Goal: Communication & Community: Answer question/provide support

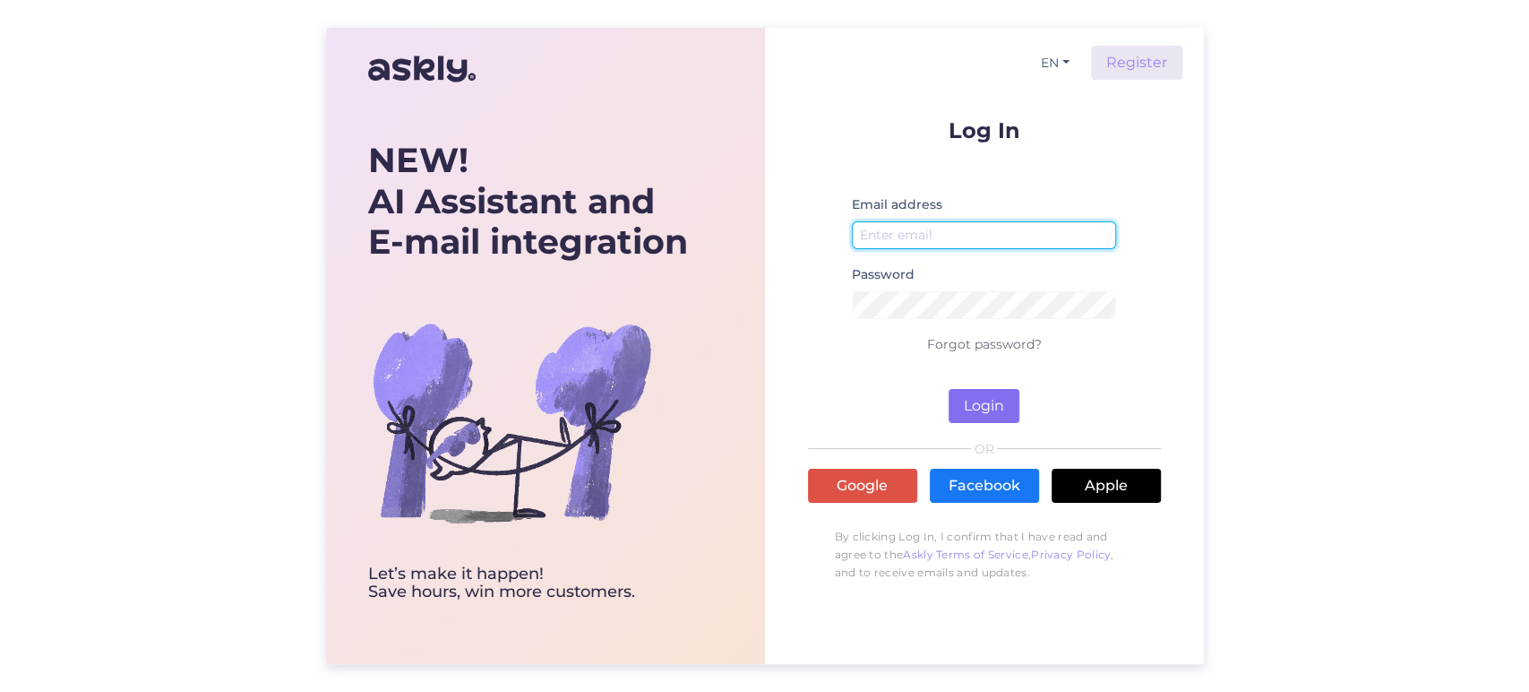
type input "[EMAIL_ADDRESS][DOMAIN_NAME]"
click at [977, 389] on button "Login" at bounding box center [984, 406] width 71 height 34
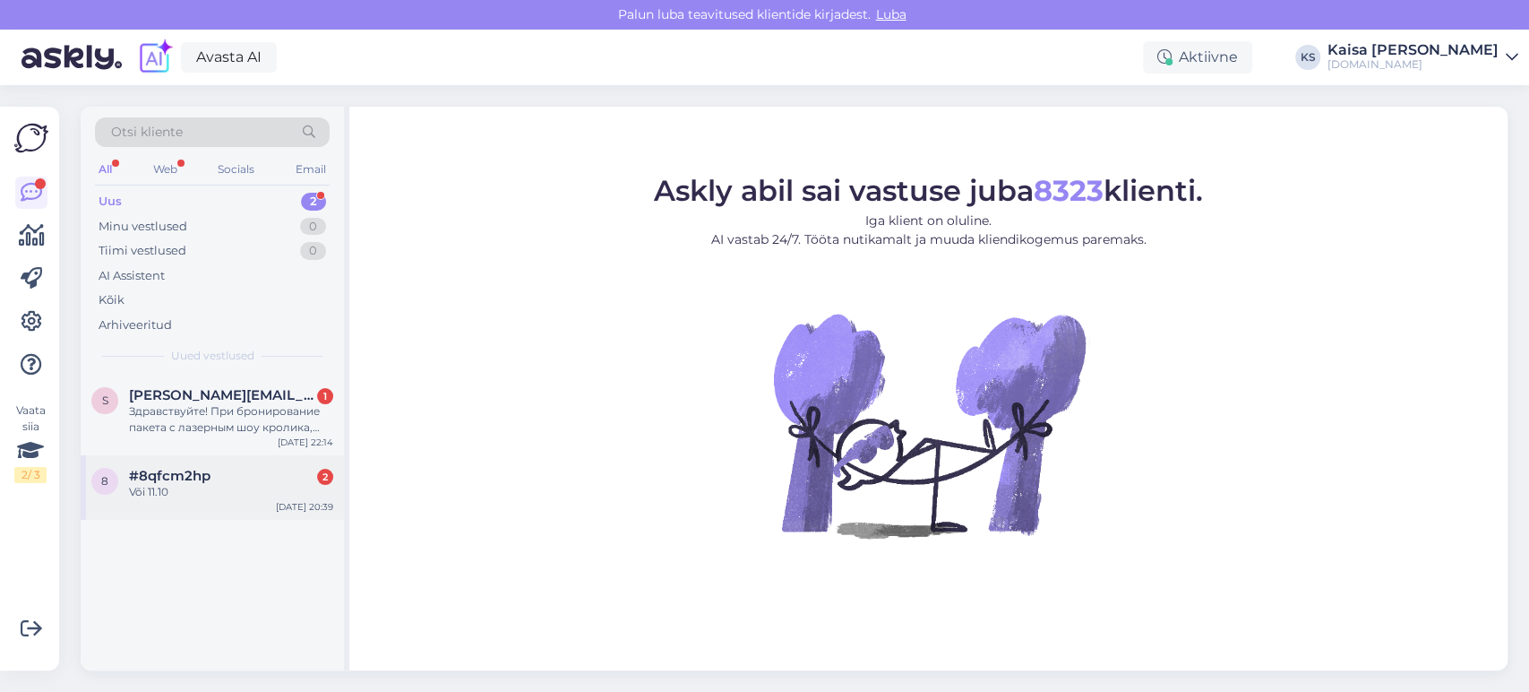
click at [194, 482] on span "#8qfcm2hp" at bounding box center [170, 476] width 82 height 16
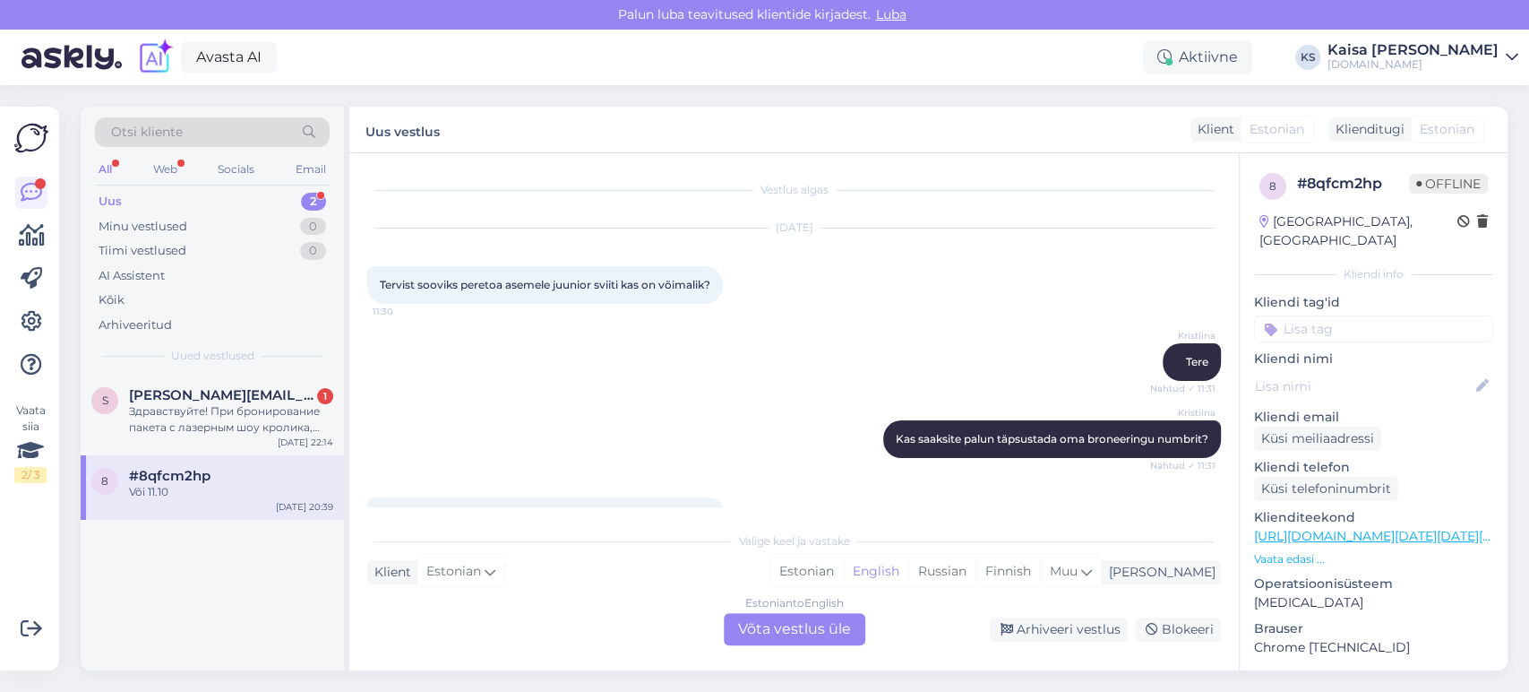
scroll to position [1513, 0]
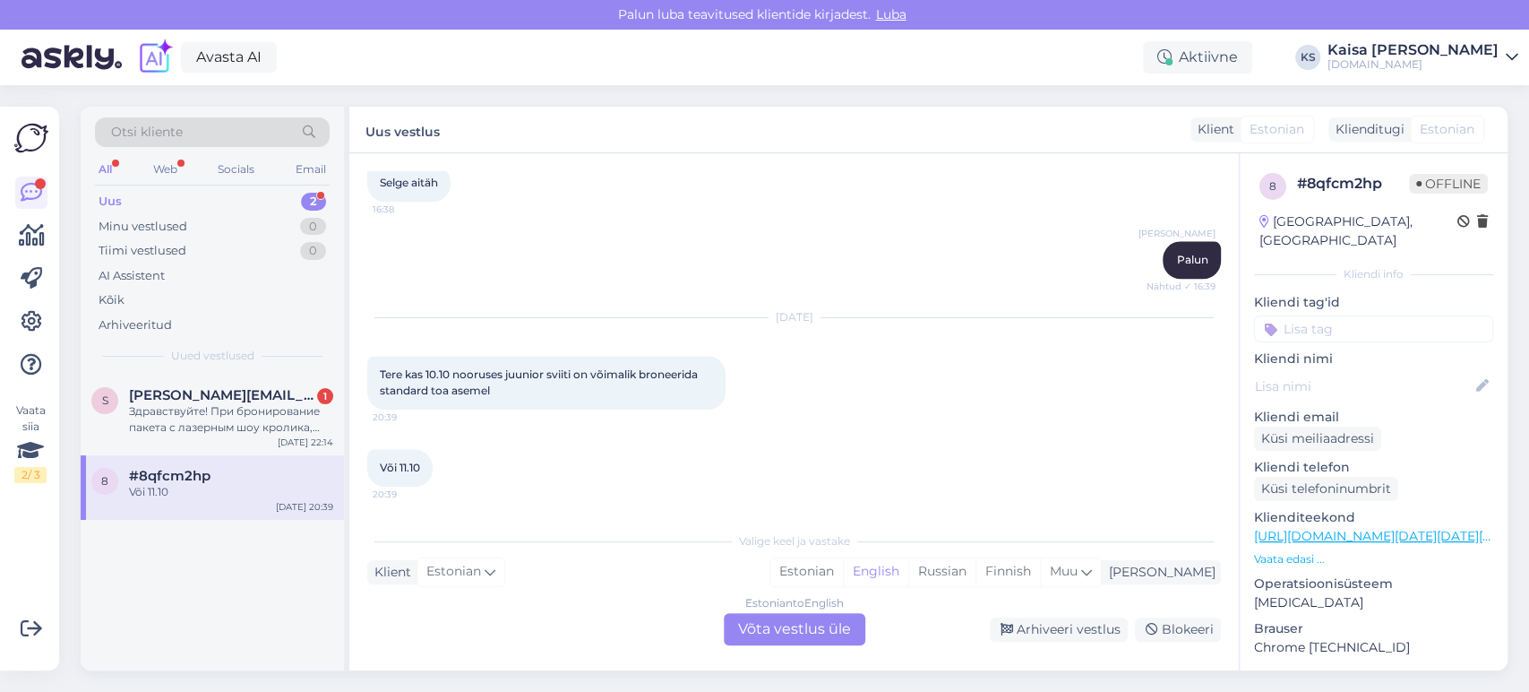
click at [1100, 497] on link "[URL][DOMAIN_NAME][DATE][DATE][GEOGRAPHIC_DATA]" at bounding box center [1435, 536] width 362 height 16
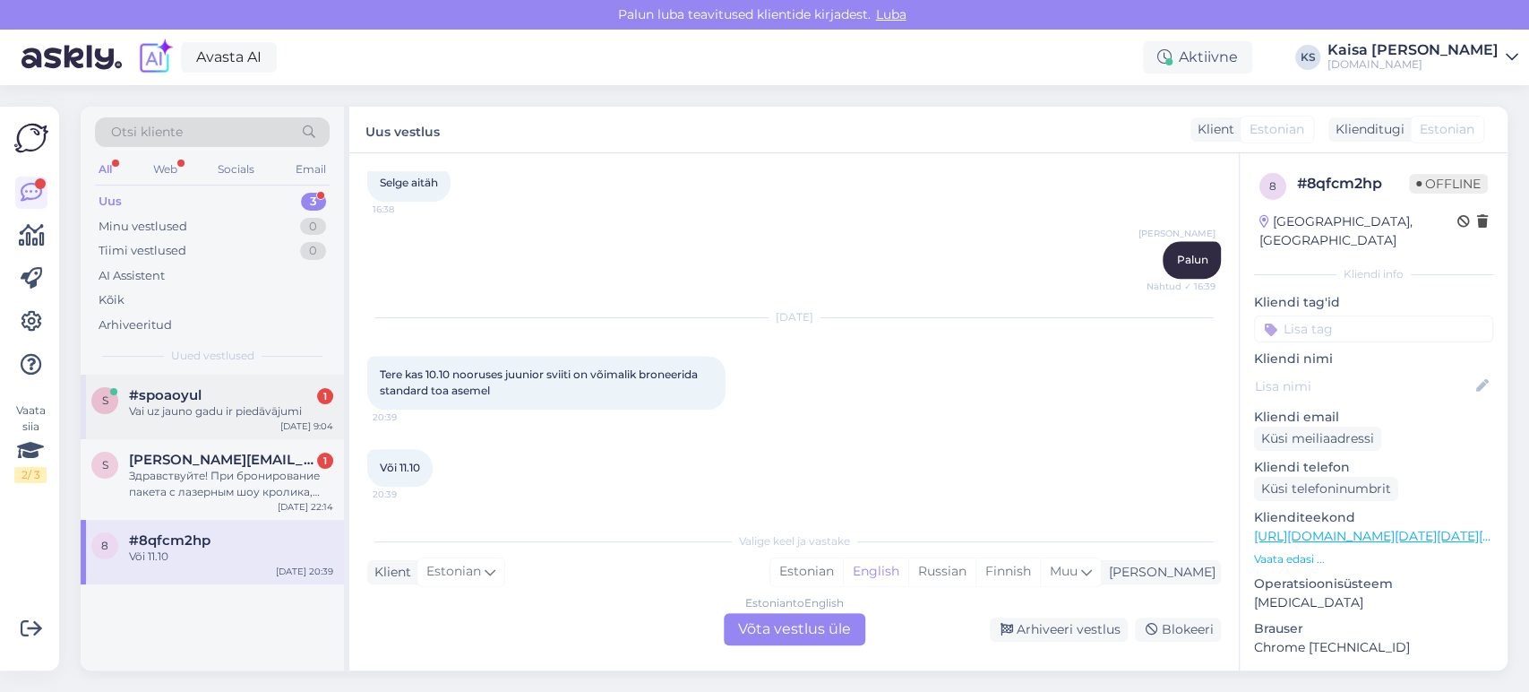
click at [228, 401] on div "#spoaoyul 1" at bounding box center [231, 395] width 204 height 16
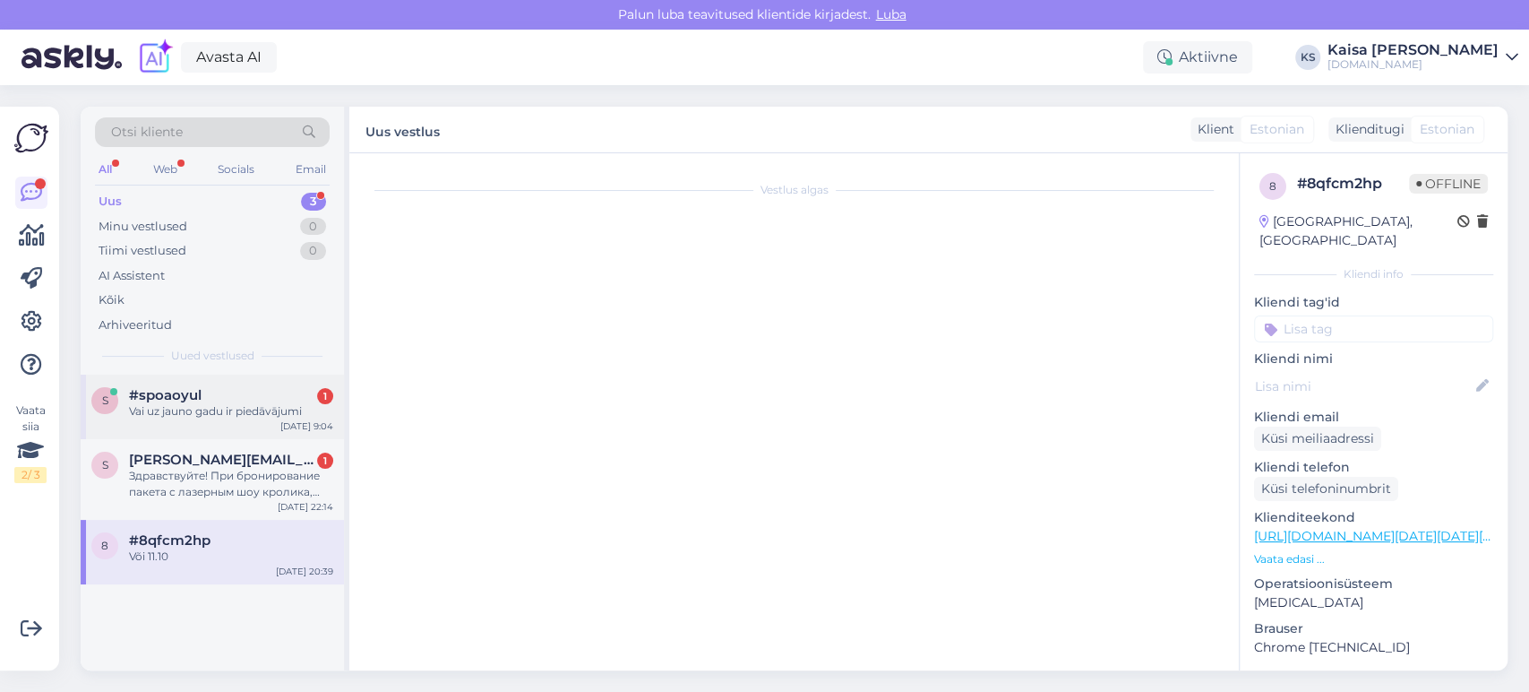
scroll to position [0, 0]
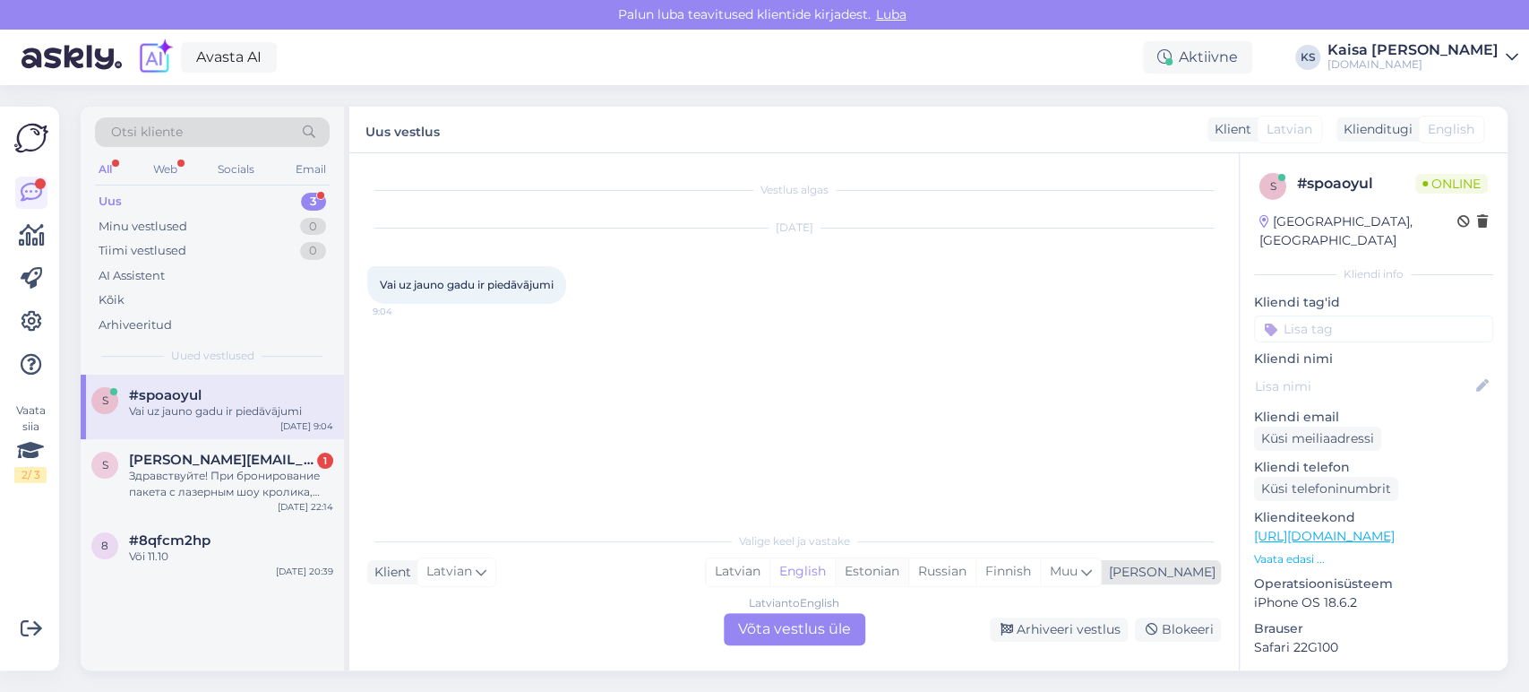
click at [909, 497] on div "Estonian" at bounding box center [871, 571] width 73 height 27
click at [833, 497] on div "Latvian to Estonian Võta vestlus üle" at bounding box center [795, 629] width 142 height 32
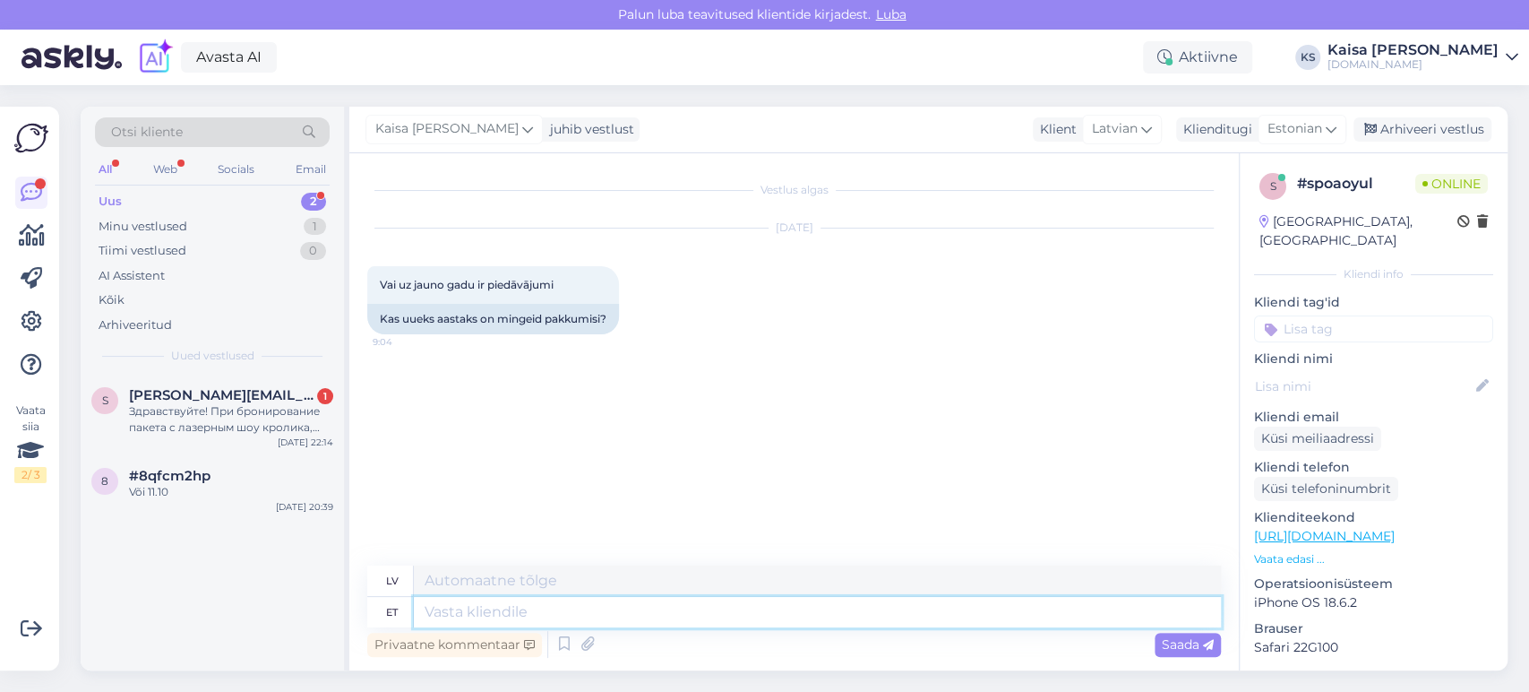
click at [621, 497] on textarea at bounding box center [817, 612] width 807 height 30
type textarea "Tere, m"
type textarea "Sveiki,"
type textarea "Tere, mis ku"
type textarea "Sveiki, ko"
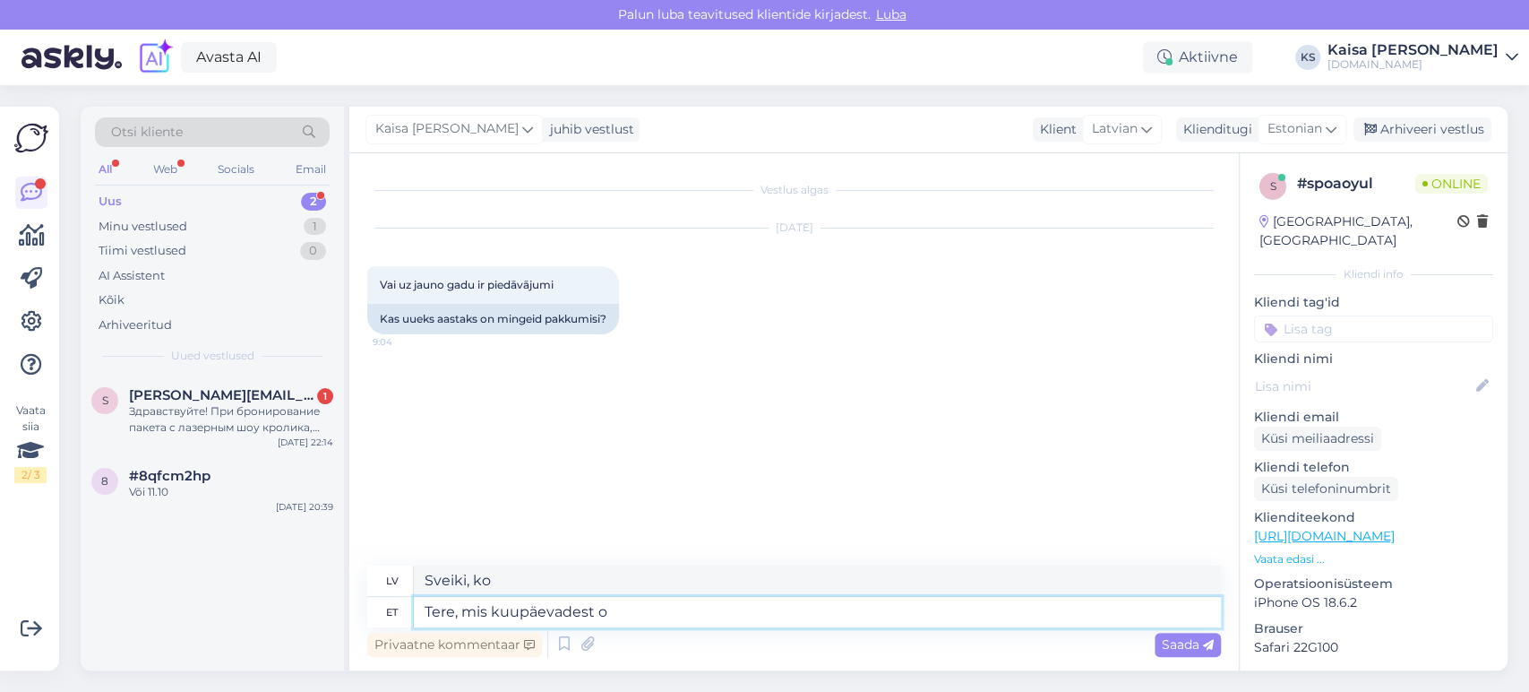
type textarea "Tere, mis kuupäevadest ol"
type textarea "Sveiki, kādi datumi?"
type textarea "Tere, mis kuupäevadest olete"
type textarea "Sveiki, no kuriem datumiem jūs esat?"
type textarea "Tere, mis kuupäevadest olete huvitatud?"
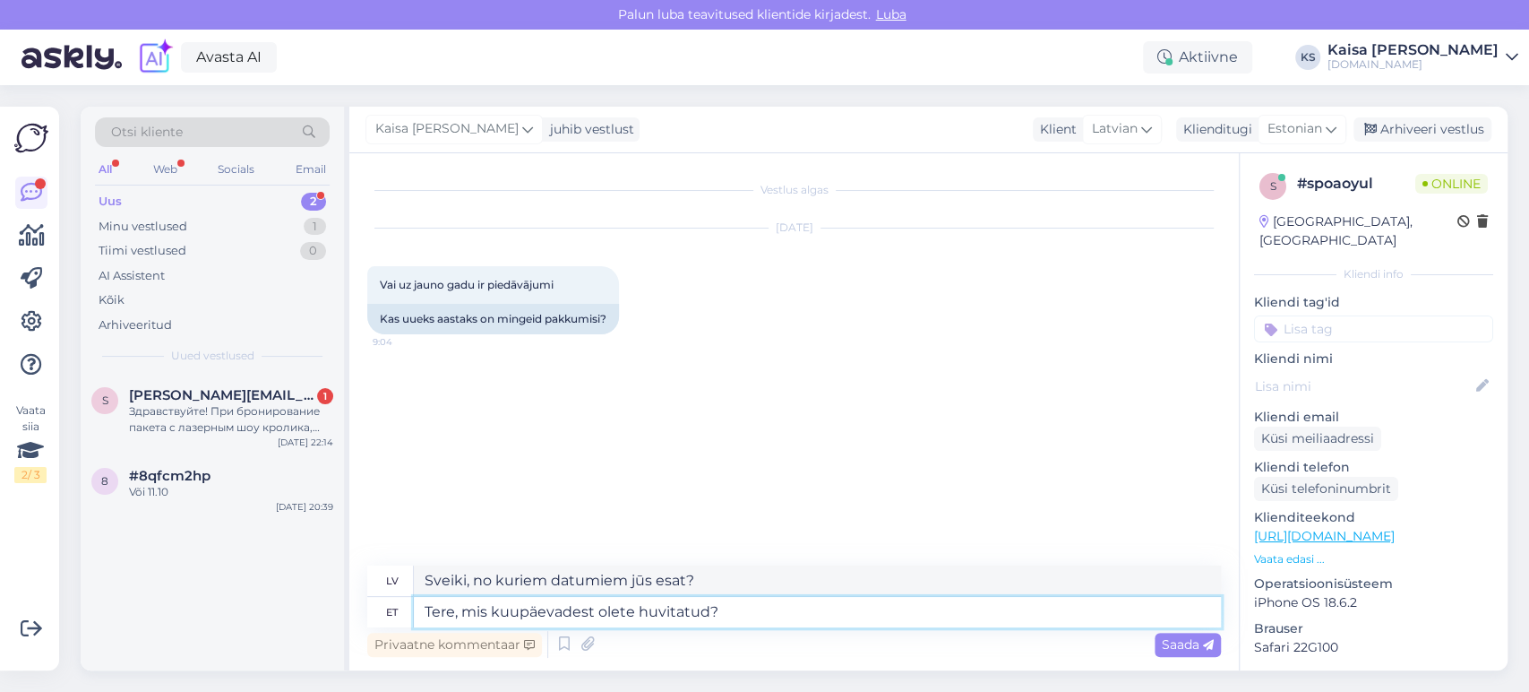
type textarea "Sveiki, kādi datumi jūs interesē?"
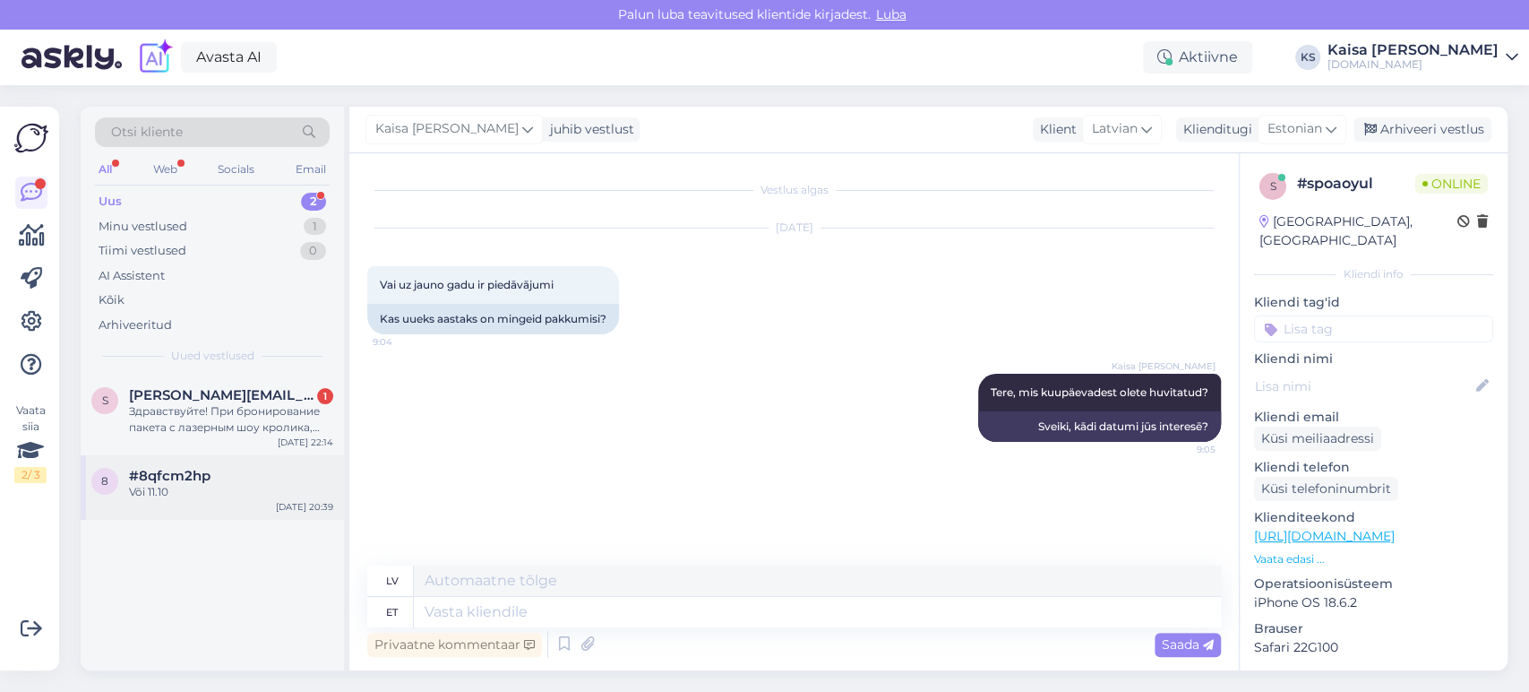
click at [291, 478] on div "#8qfcm2hp" at bounding box center [231, 476] width 204 height 16
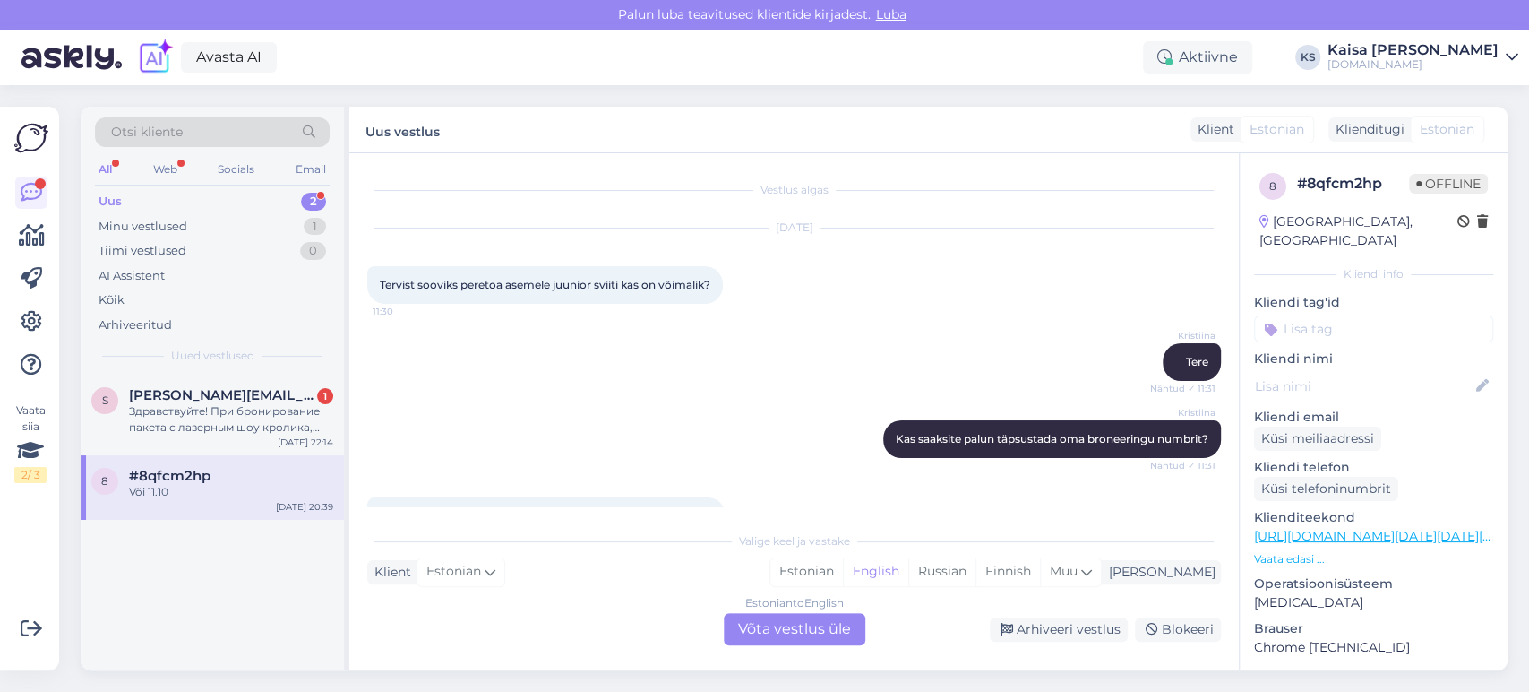
scroll to position [1513, 0]
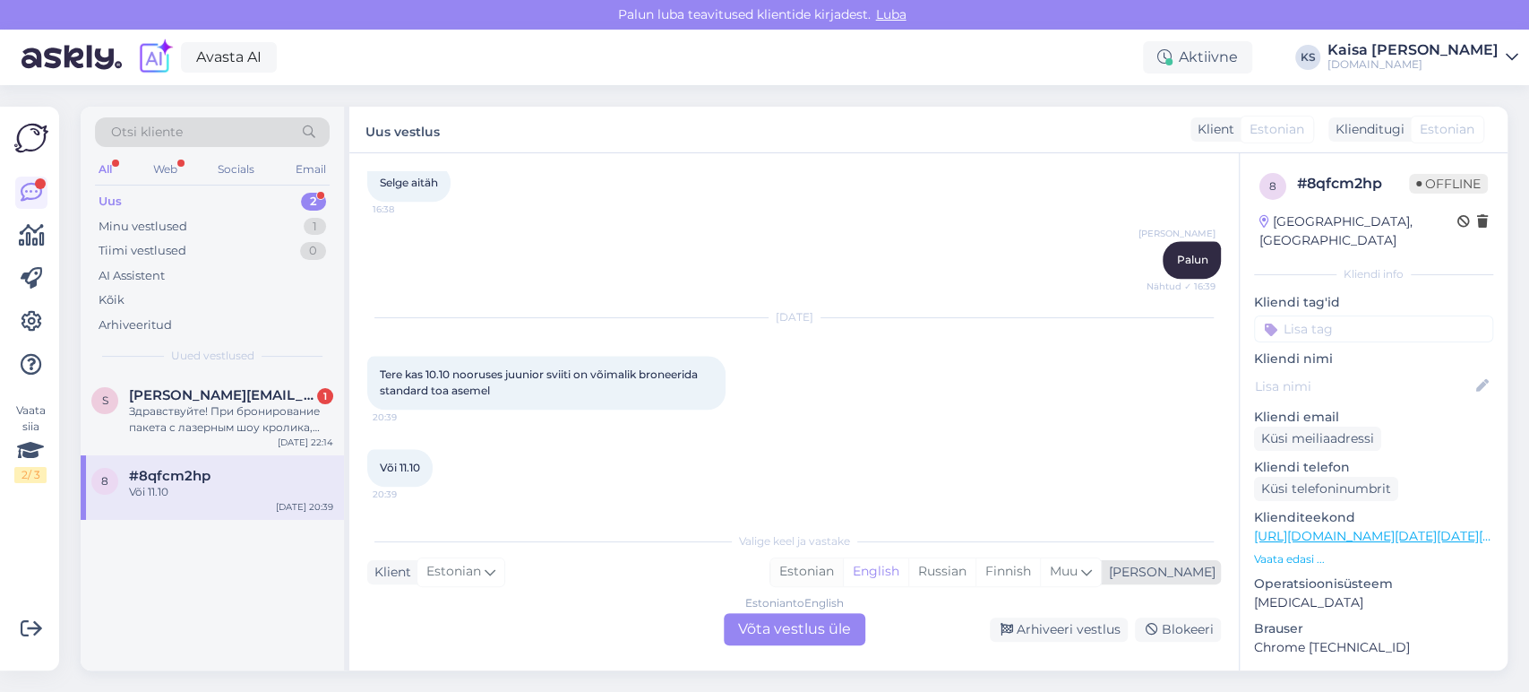
click at [843, 497] on div "Estonian" at bounding box center [807, 571] width 73 height 27
click at [811, 497] on div "Estonian to Estonian Võta vestlus üle" at bounding box center [795, 629] width 142 height 32
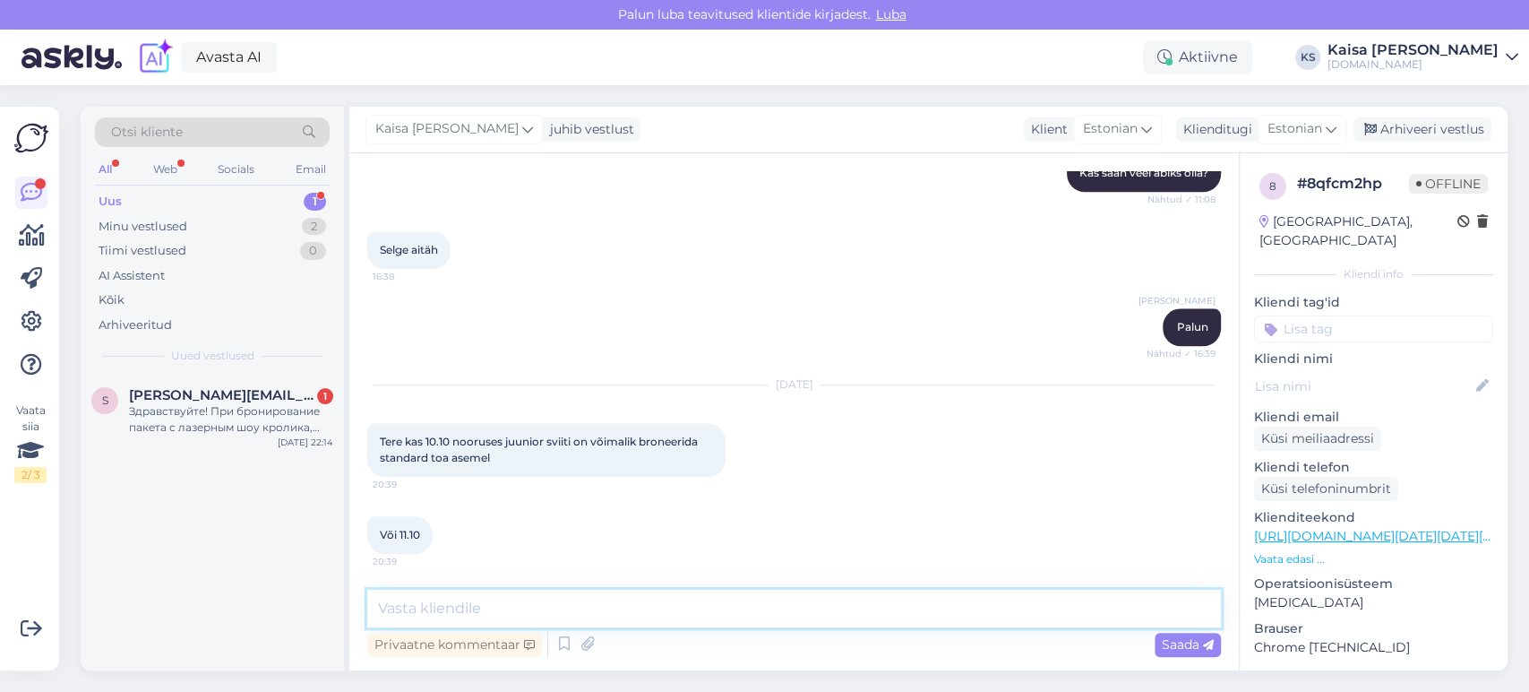
click at [810, 497] on textarea at bounding box center [794, 609] width 854 height 38
type textarea "Tere, paraku on soovitud kuupäevadel juuniorsviit välja müüdud."
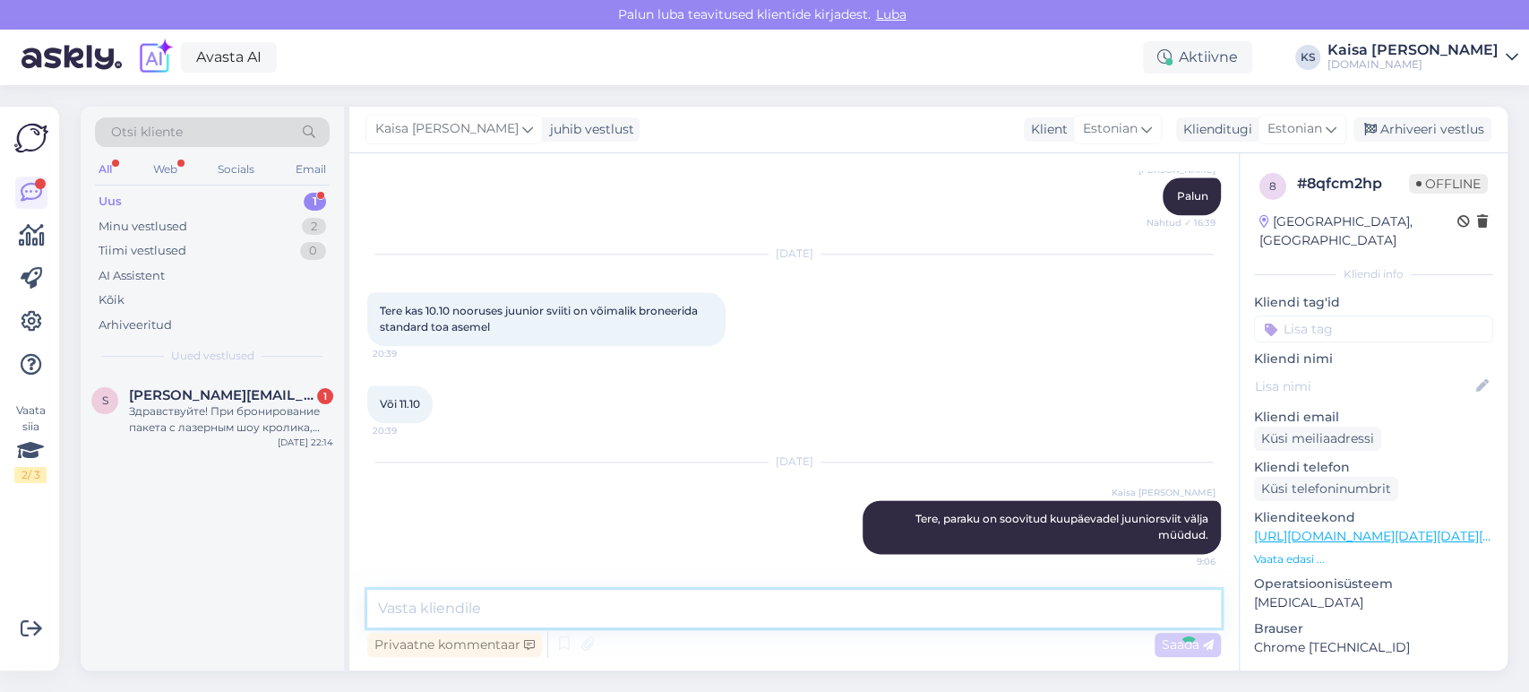
scroll to position [1577, 0]
click at [173, 421] on div "Здравствуйте! При бронирование пакета с лазерным шоу кролика, как это происходи…" at bounding box center [231, 419] width 204 height 32
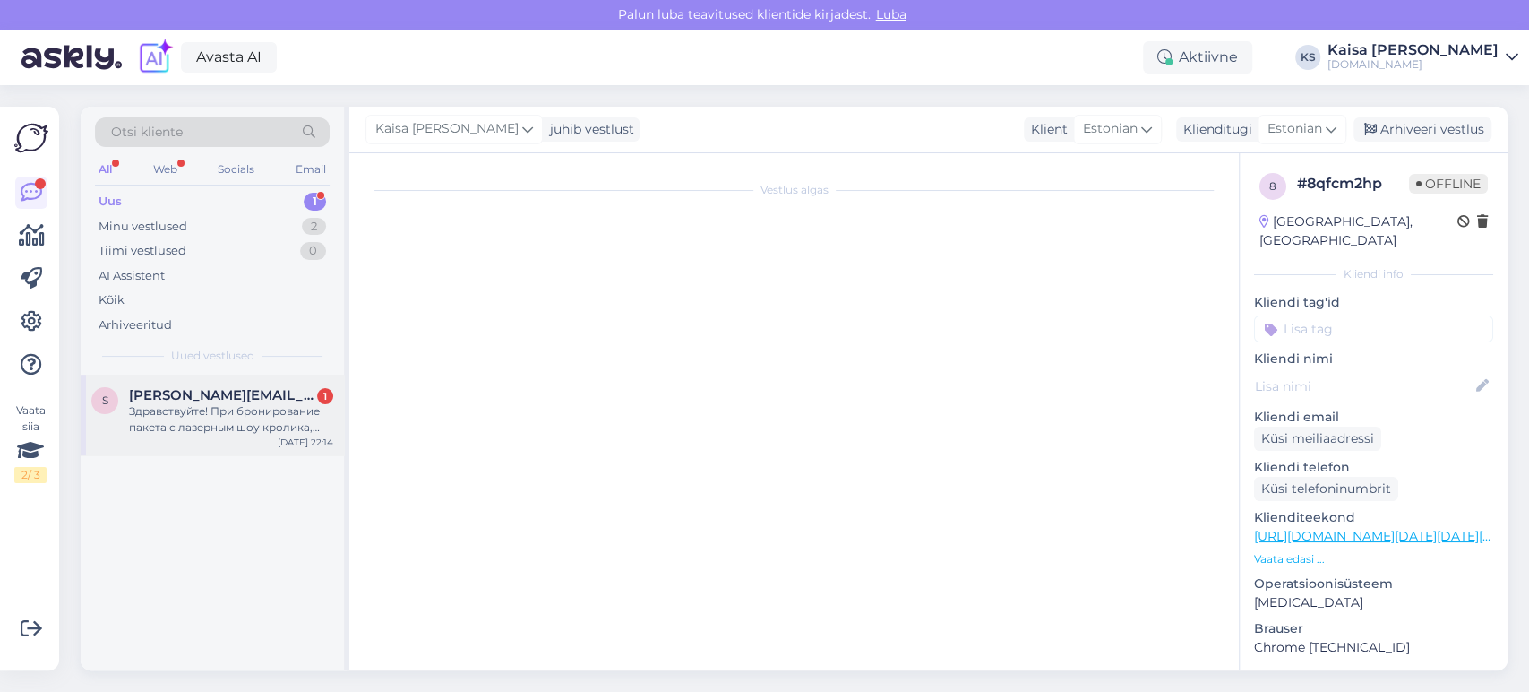
scroll to position [299, 0]
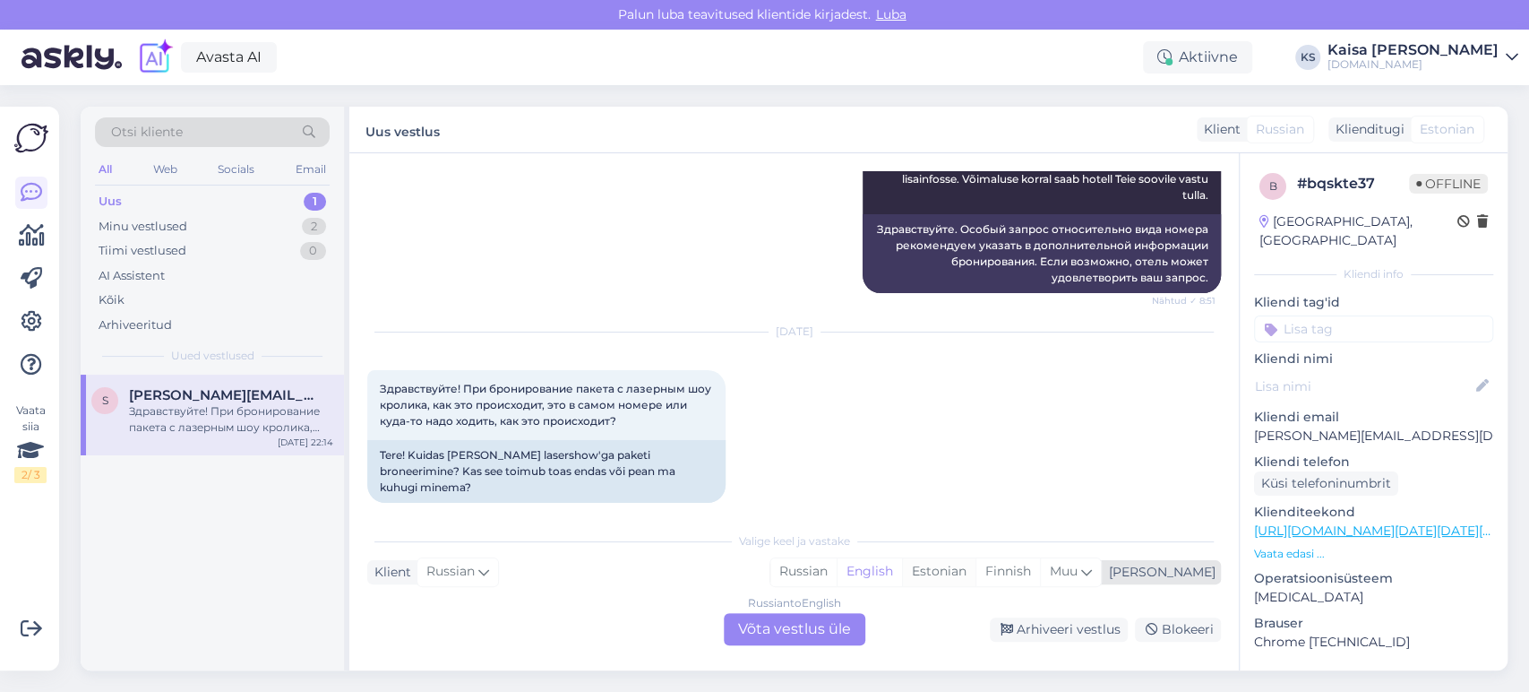
click at [976, 497] on div "Estonian" at bounding box center [938, 571] width 73 height 27
click at [827, 497] on div "Russian to Estonian Võta vestlus üle" at bounding box center [795, 629] width 142 height 32
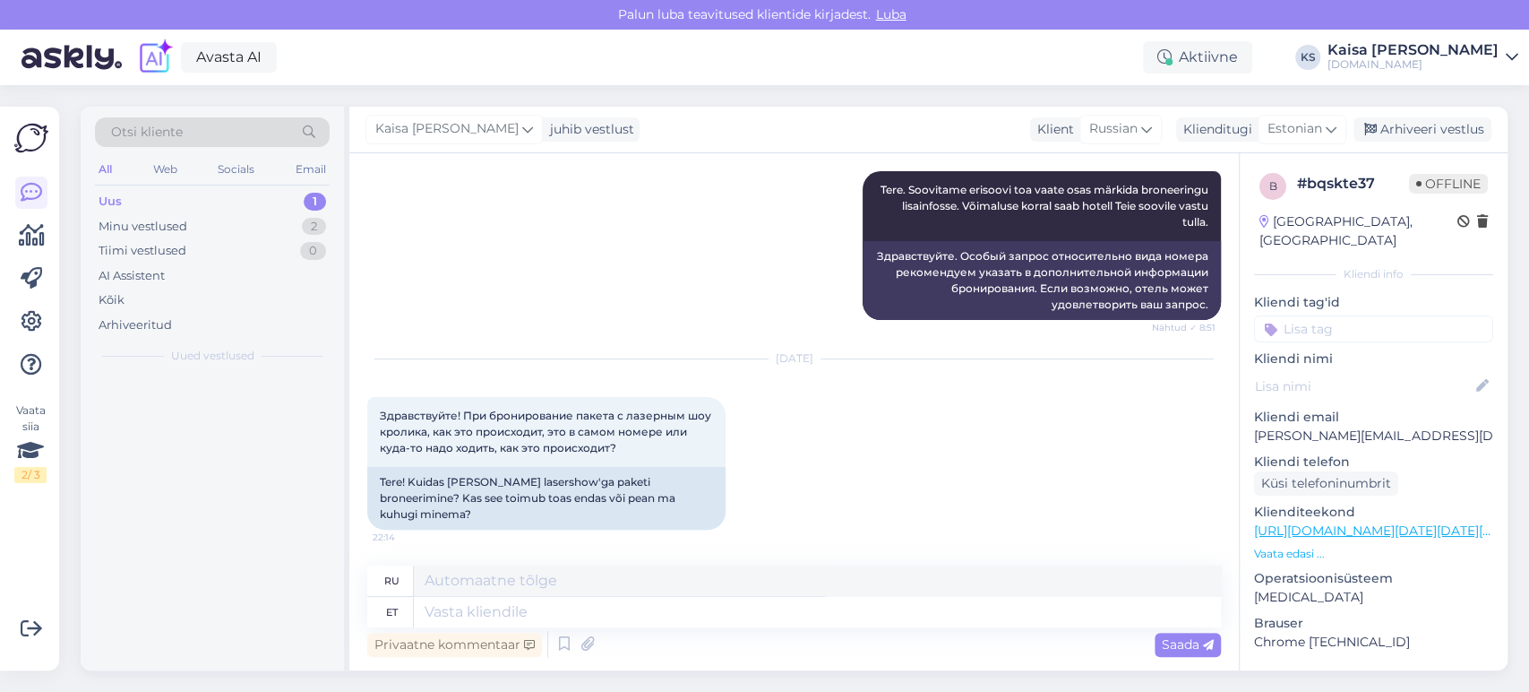
scroll to position [256, 0]
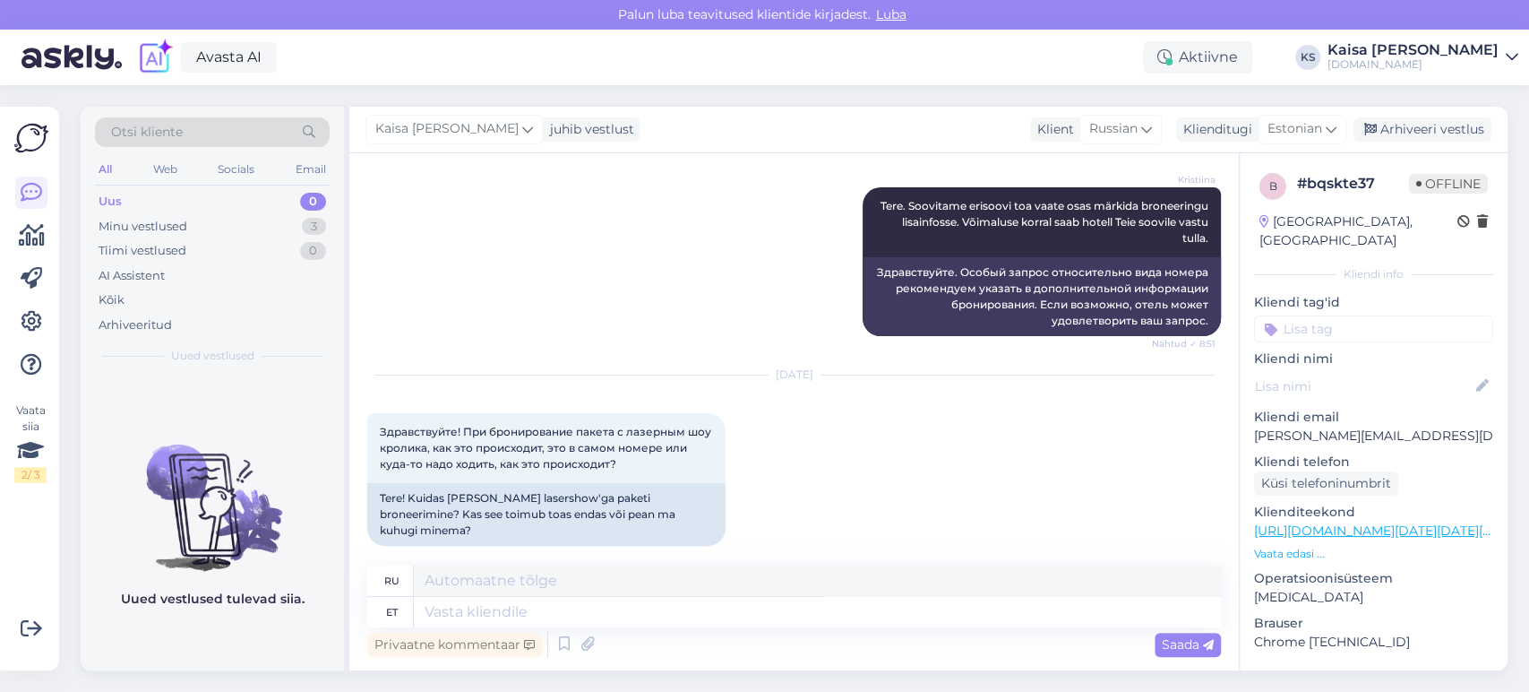
click at [1100, 497] on p "Vaata edasi ..." at bounding box center [1373, 554] width 239 height 16
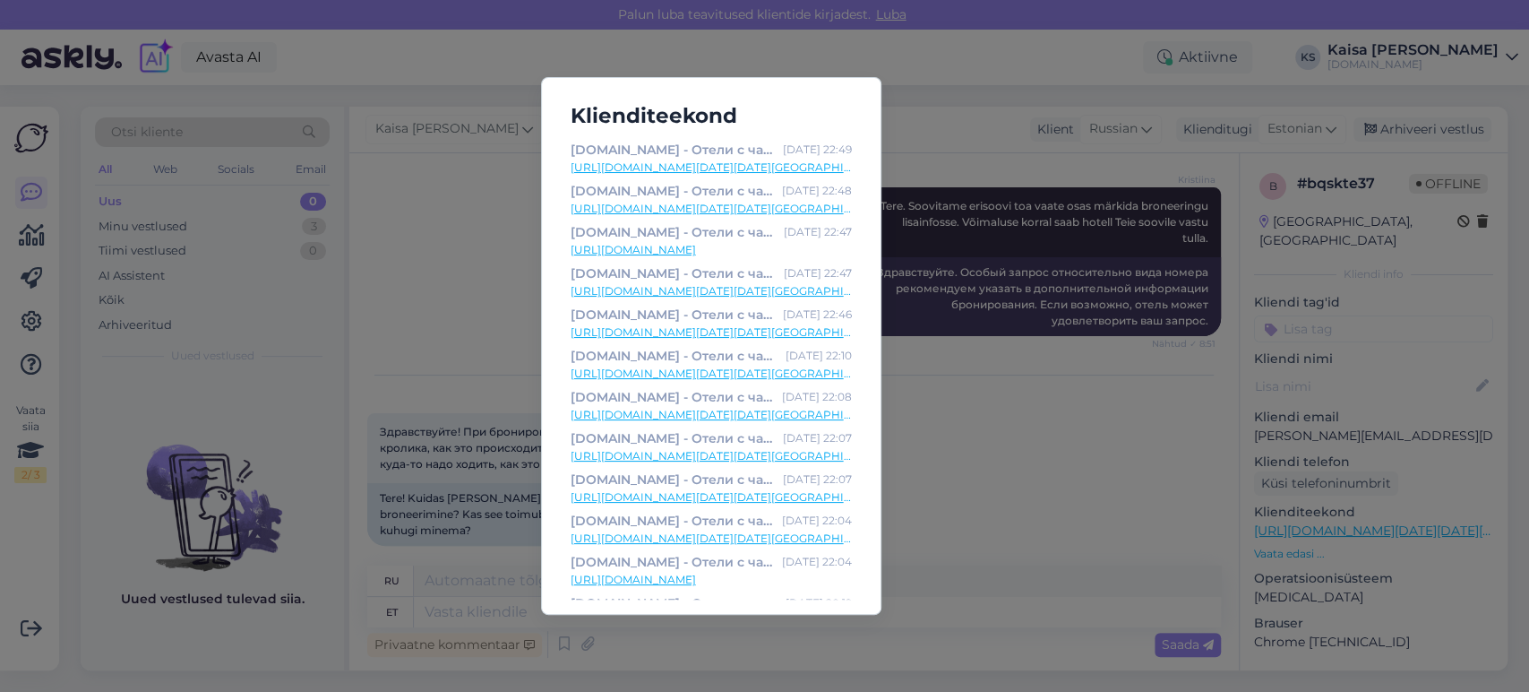
click at [782, 170] on link "[URL][DOMAIN_NAME][DATE][DATE][GEOGRAPHIC_DATA]" at bounding box center [711, 167] width 281 height 16
click at [779, 209] on link "[URL][DOMAIN_NAME][DATE][DATE][GEOGRAPHIC_DATA]" at bounding box center [711, 209] width 281 height 16
click at [464, 497] on div "Klienditeekond [DOMAIN_NAME] - Отели с чарующими дополнениями [DATE] 22:49 [URL…" at bounding box center [764, 346] width 1529 height 692
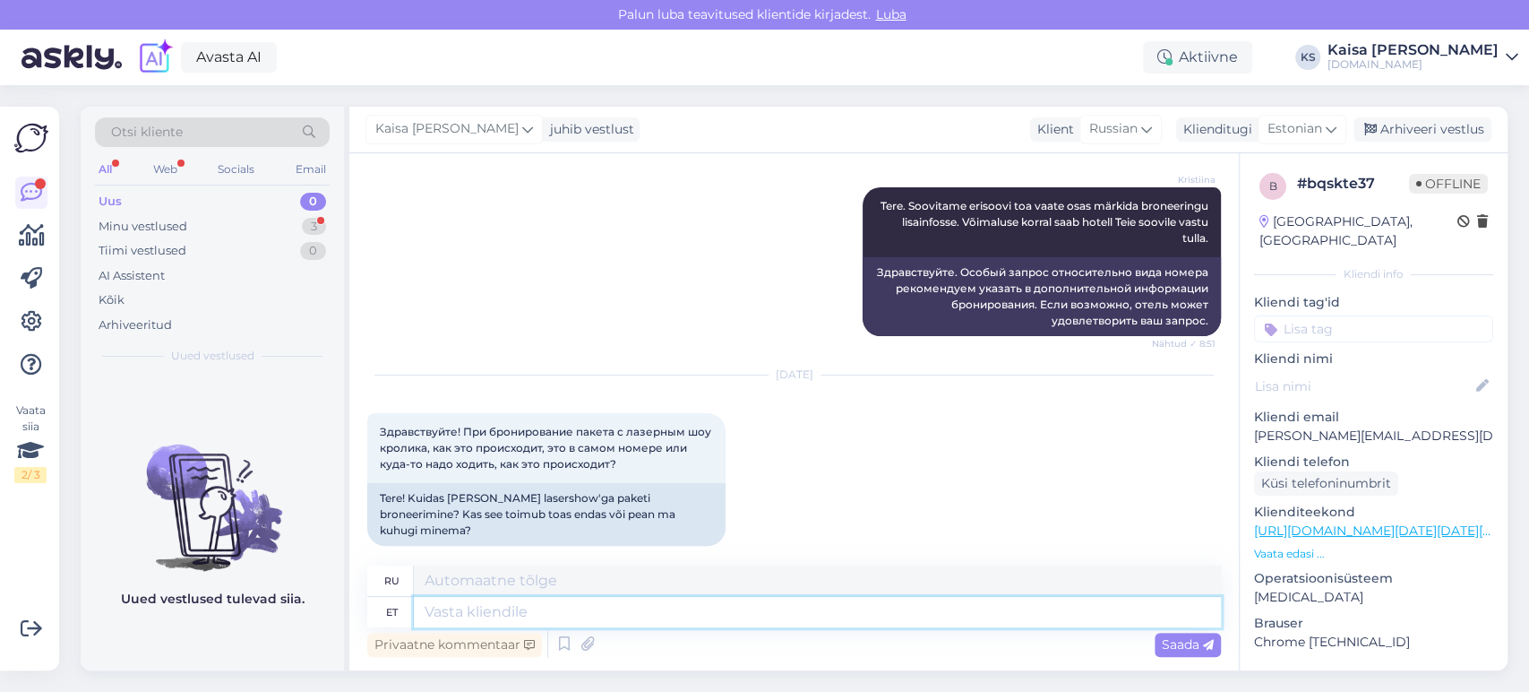
click at [530, 497] on textarea at bounding box center [817, 612] width 807 height 30
type textarea "Tere, b"
type textarea "Привет,"
type textarea "Tere, broneerimisel m'r"
type textarea "Здравствуйте, при бронировании"
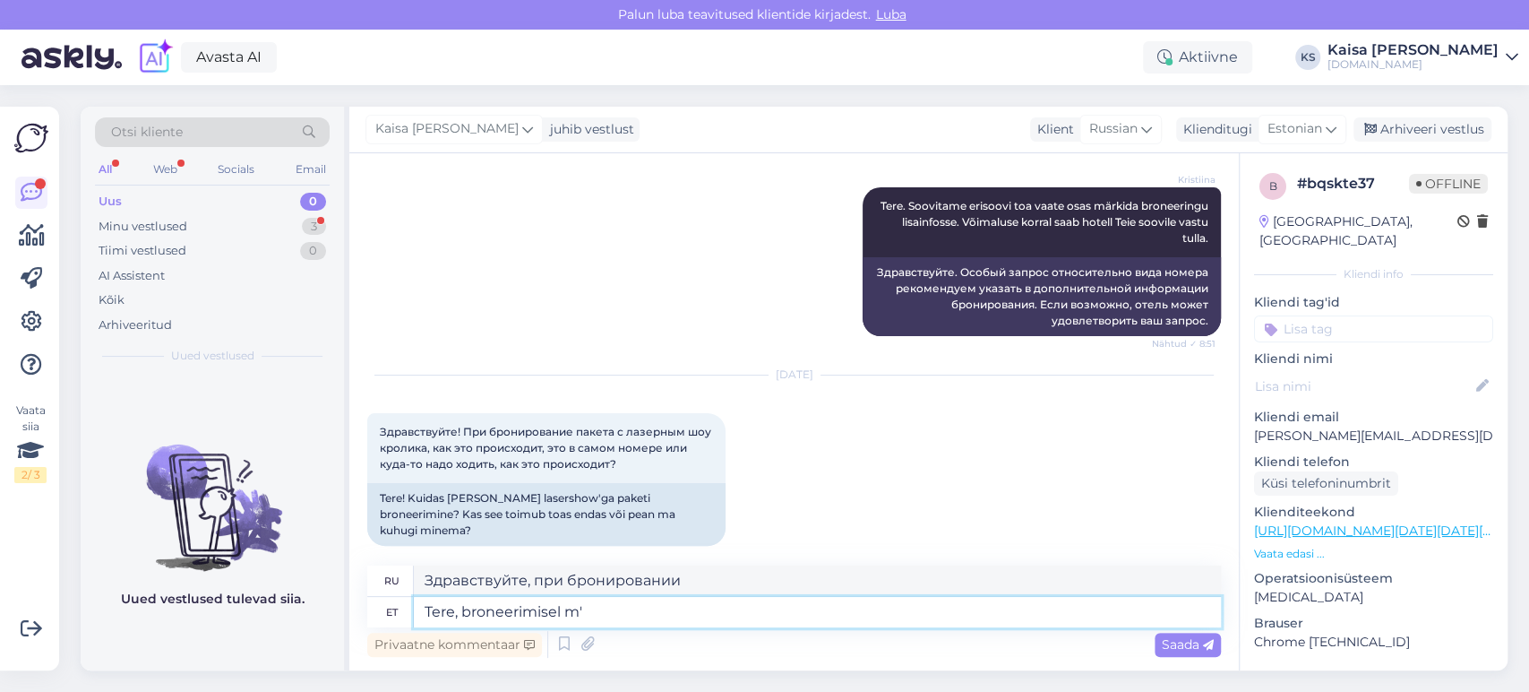
type textarea "Tere, broneerimisel m"
type textarea "Здравствуйте, при бронировании г-н"
type textarea "Tere, broneerimisel märkige pal"
type textarea "Здравствуйте, пожалуйста, укажите при бронировании"
type textarea "Tere, broneerimisel märkige palun broneeringu [PERSON_NAME]"
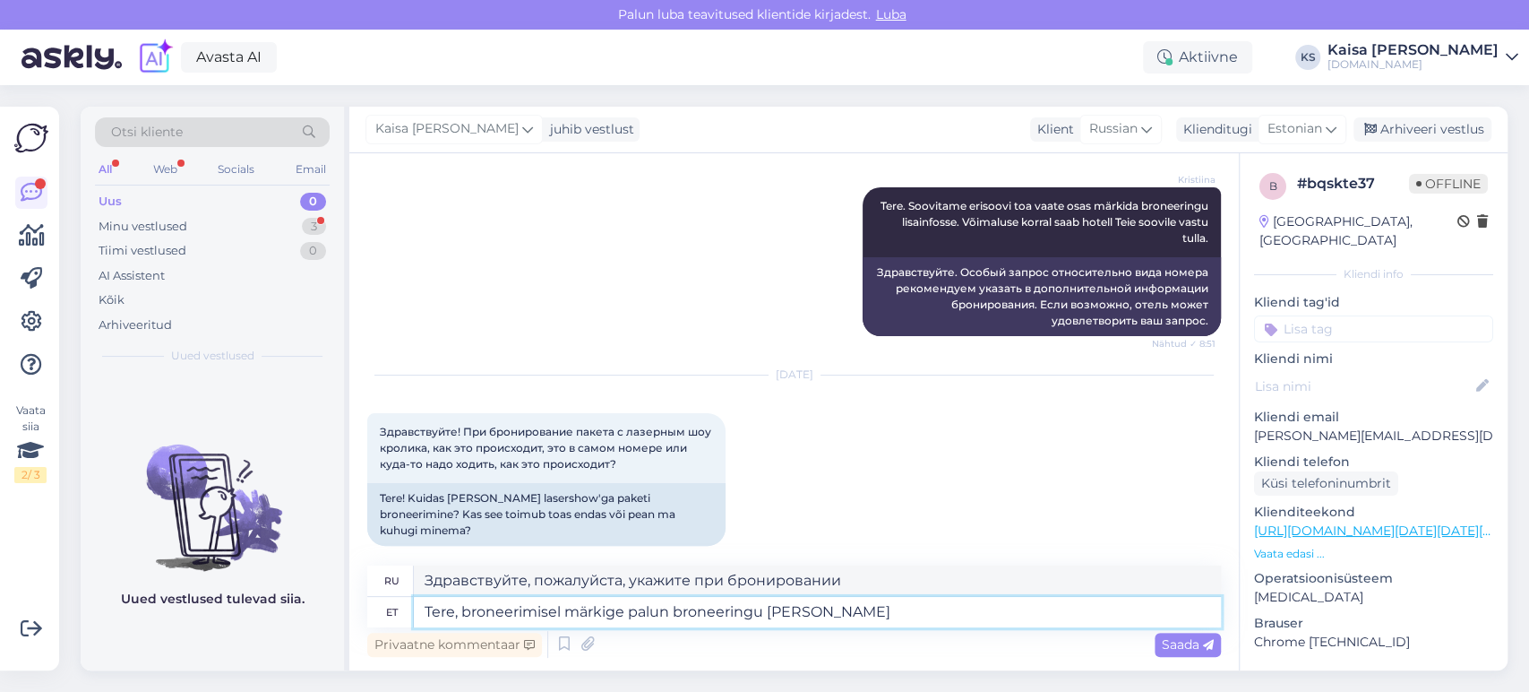
type textarea "Здравствуйте, при бронировании, пожалуйста, укажите бронирование."
type textarea "Tere, broneerimisel märkige palun broneeringu lisainfo kas"
type textarea "Здравствуйте, при бронировании, пожалуйста, укажите дополнительную информацию о…"
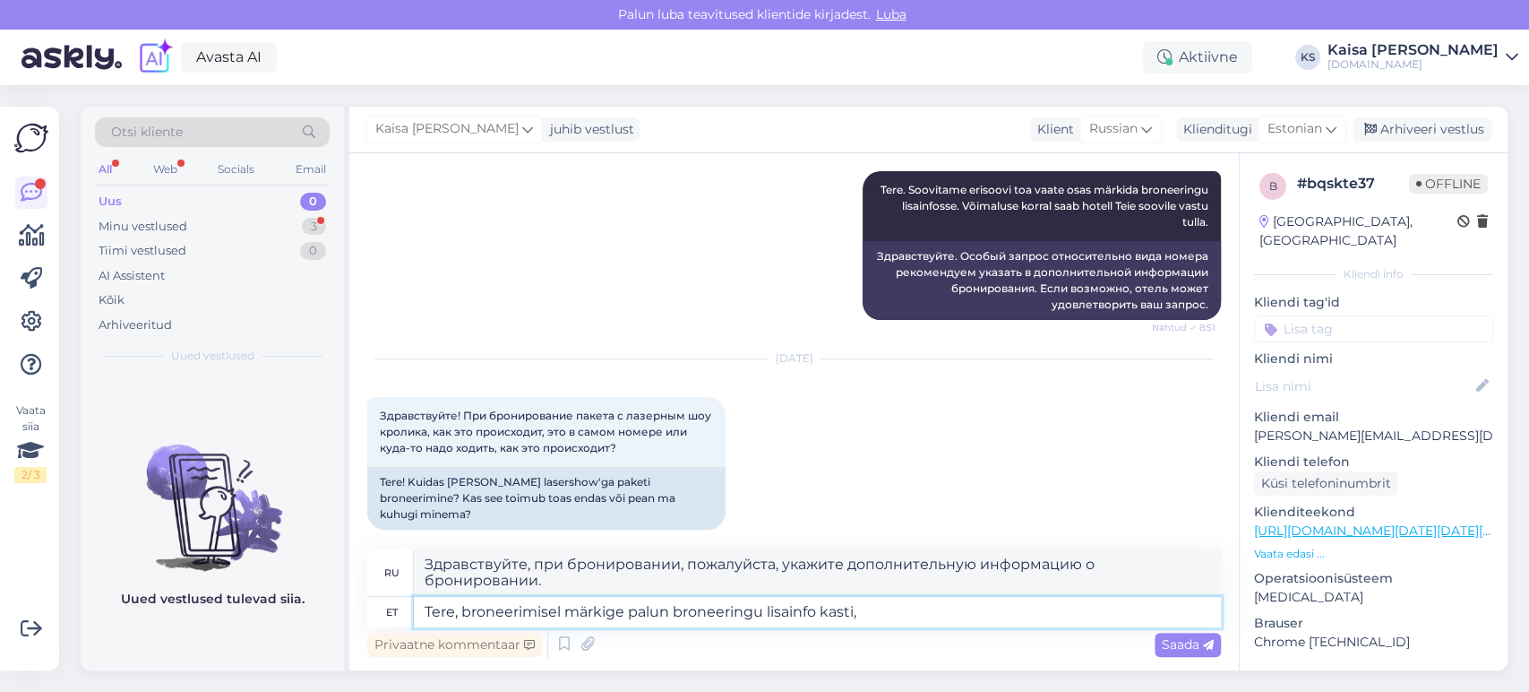
type textarea "Tere, broneerimisel märkige palun broneeringu lisainfo kasti,"
type textarea "Здравствуйте, при бронировании, пожалуйста, укажите в поле дополнительной инфор…"
type textarea "Tere, broneerimisel märkige palun broneeringu lisainfo kasti, et"
type textarea "Здравствуйте, при бронировании, пожалуйста, укажите в поле дополнительной инфор…"
type textarea "Tere, broneerimisel märkige palun broneeringu lisainfo kasti, et soovite t"
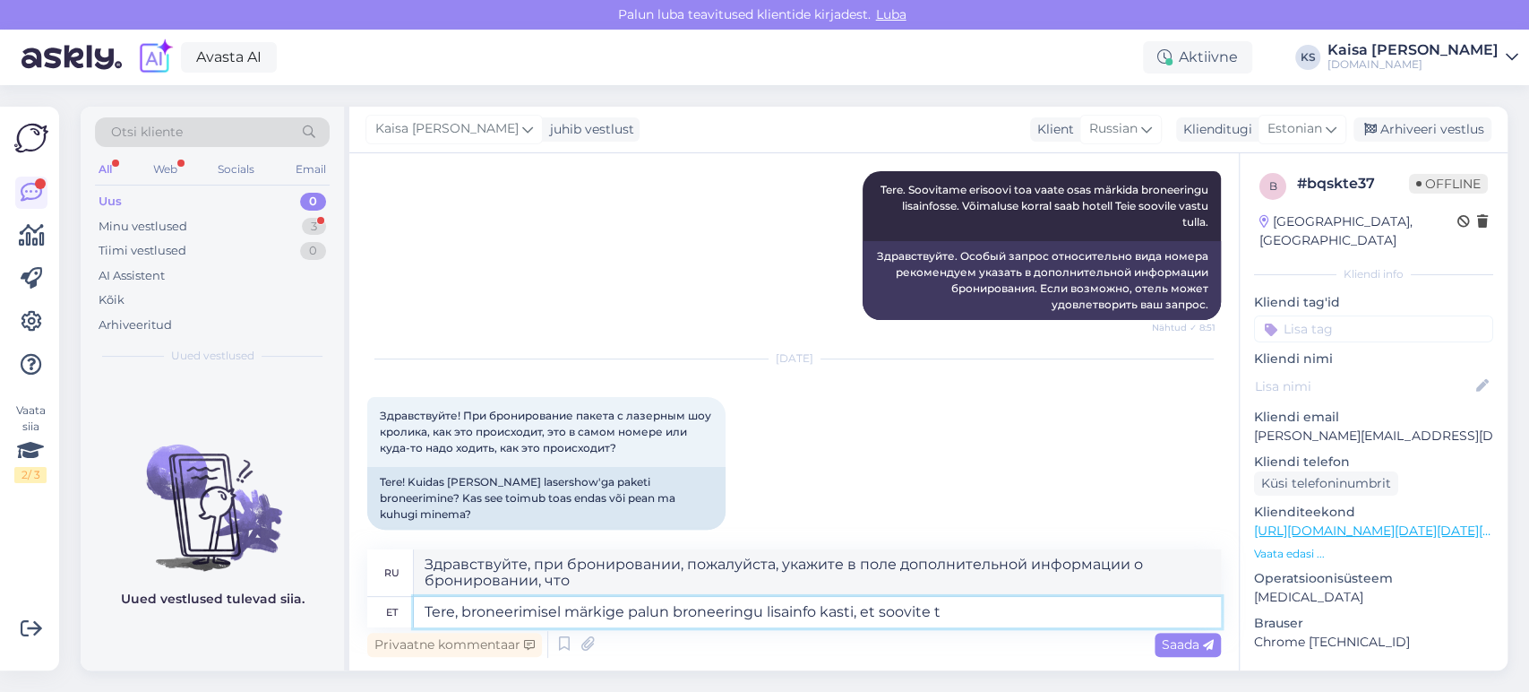
type textarea "Здравствуйте, при бронировании, пожалуйста, укажите в поле дополнительной инфор…"
type textarea "Tere, broneerimisel märkige palun broneeringu lisainfo kasti, et soovite tuba"
type textarea "Здравствуйте, при бронировании, пожалуйста, укажите в поле дополнительной инфор…"
type textarea "Tere, broneerimisel märkige palun broneeringu lisainfo kasti, et soovite tuba s…"
type textarea "Здравствуйте, при бронировании, пожалуйста, укажите в поле дополнительной инфор…"
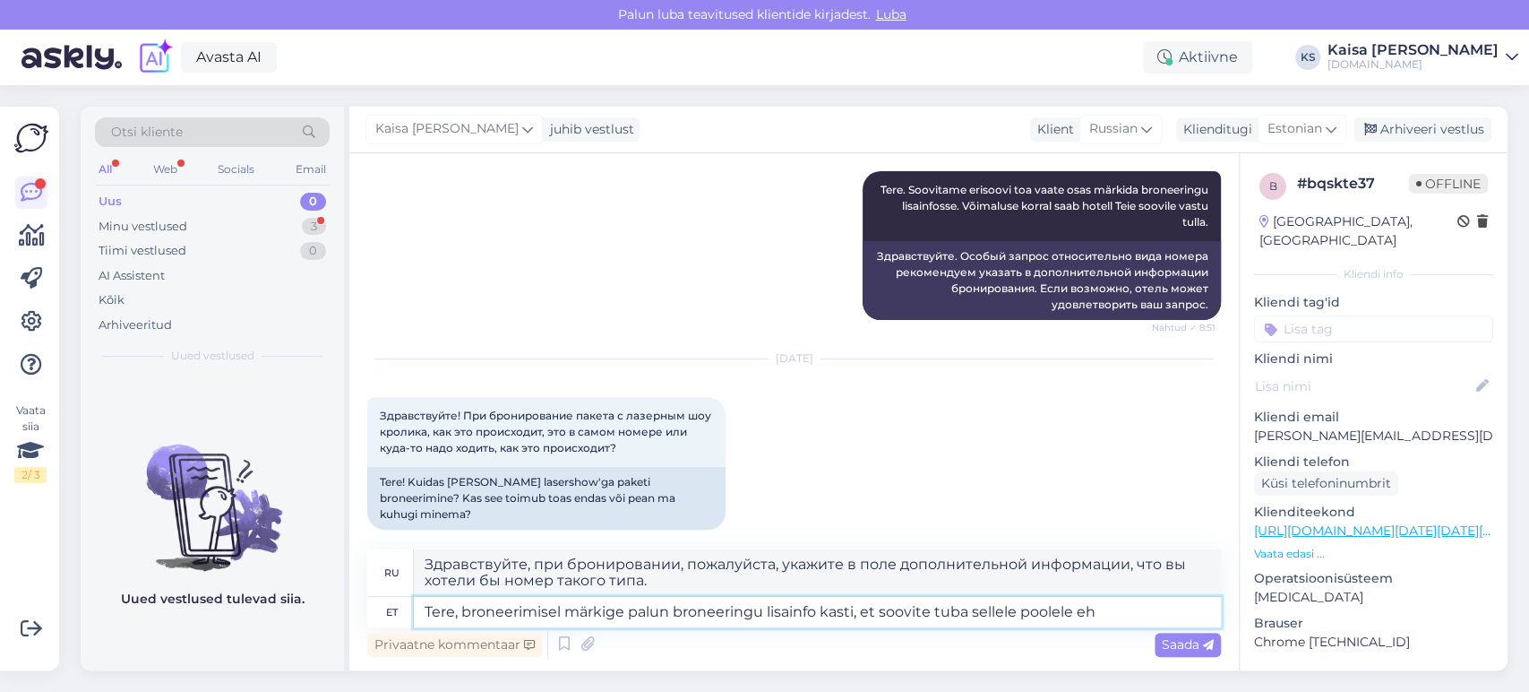
type textarea "Tere, broneerimisel märkige palun broneeringu lisainfo kasti, et soovite tuba s…"
type textarea "Здравствуйте, при бронировании, пожалуйста, укажите в поле дополнительной инфор…"
type textarea "Tere, broneerimisel märkige palun broneeringu lisainfo kasti, et soovite tuba s…"
type textarea "Здравствуйте, при бронировании, пожалуйста, укажите в поле дополнительной инфор…"
type textarea "Tere, broneerimisel märkige palun broneeringu lisainfo kasti, et soovite tuba s…"
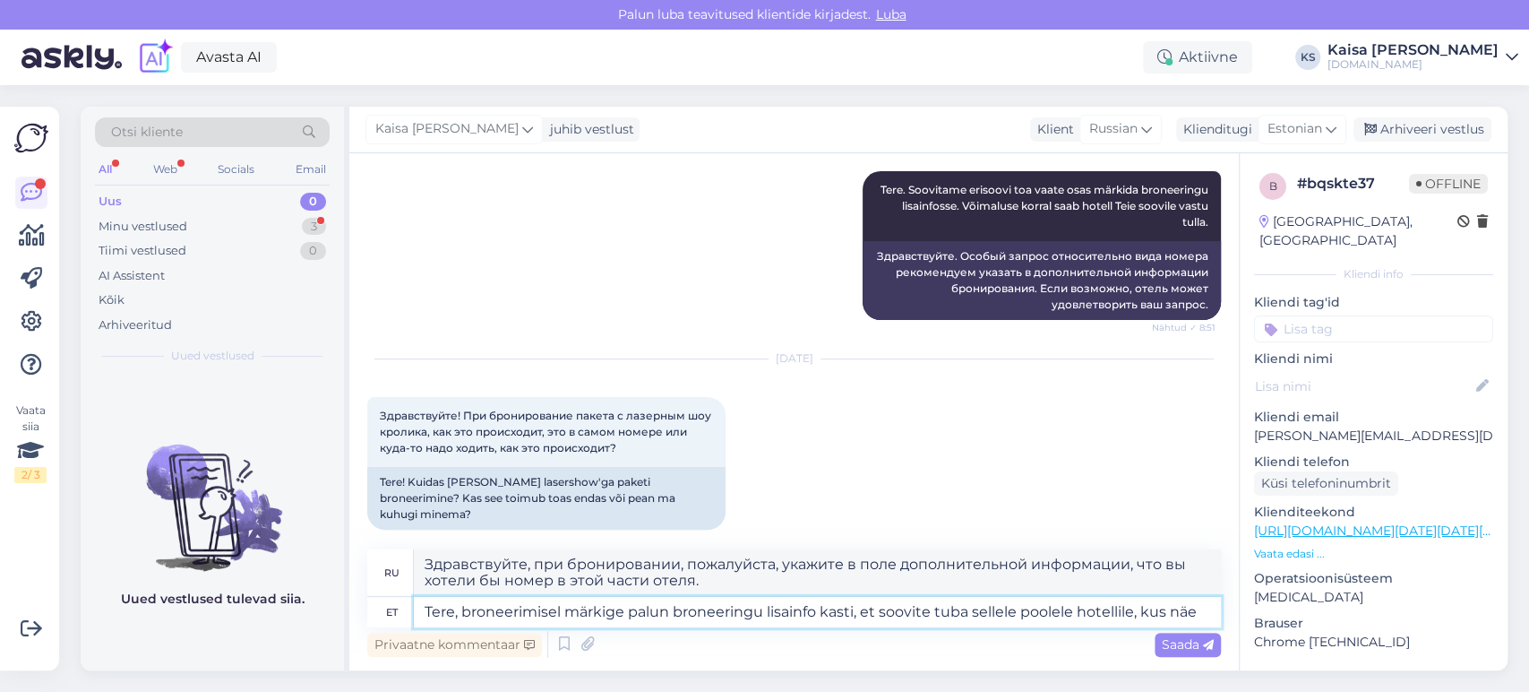
type textarea "Здравствуйте, при бронировании, пожалуйста, укажите в поле дополнительной инфор…"
type textarea "Tere, broneerimisel märkige palun broneeringu lisainfo kasti, et soovite tuba s…"
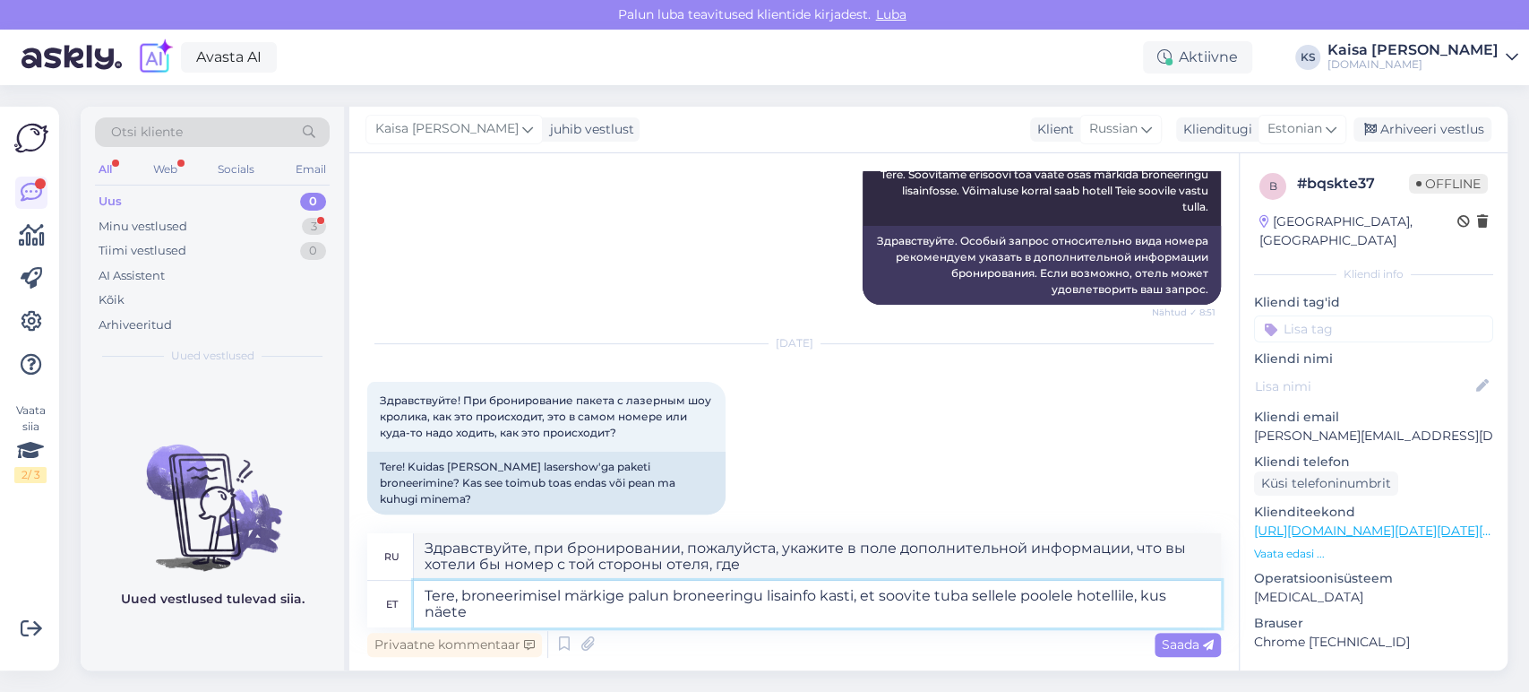
type textarea "Здравствуйте, при бронировании, пожалуйста, укажите в поле дополнительной инфор…"
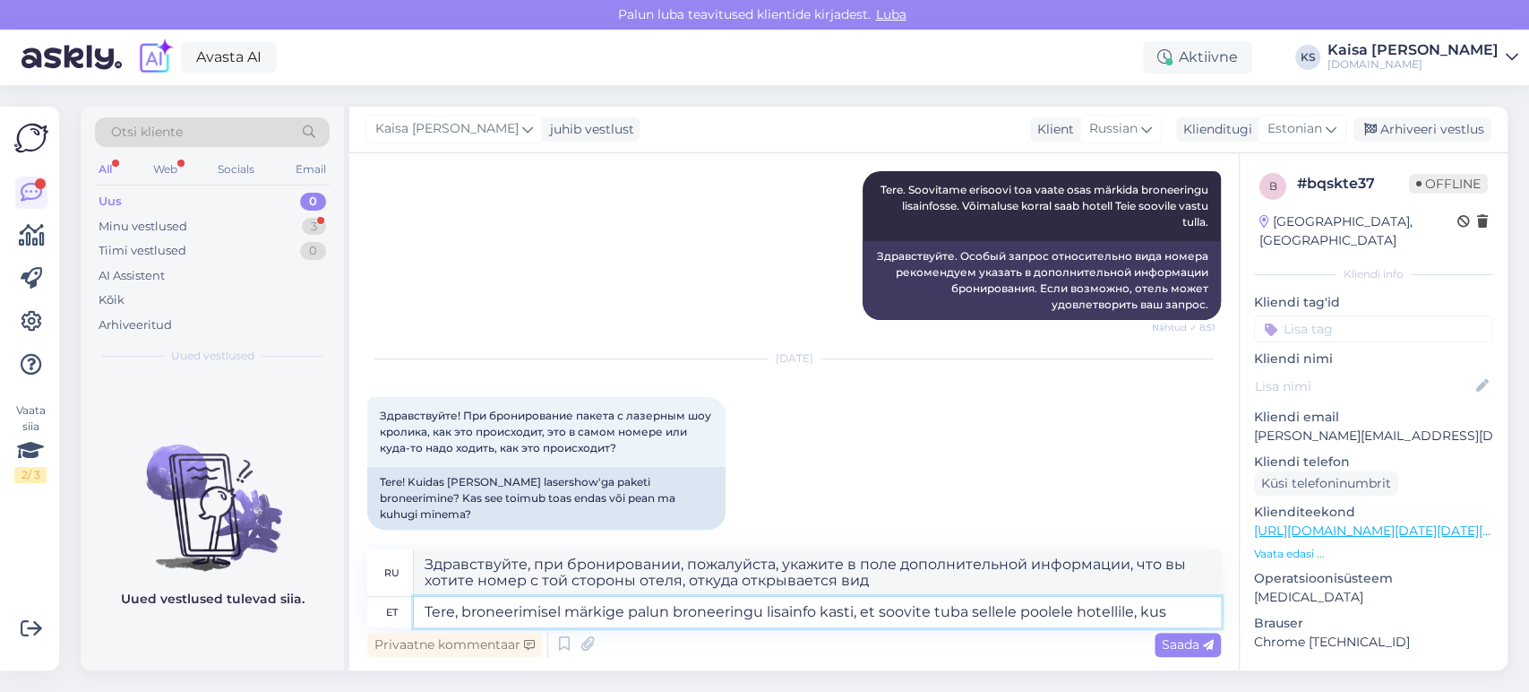
type textarea "Tere, broneerimisel märkige palun broneeringu lisainfo kasti, et soovite tuba s…"
type textarea "Здравствуйте, при бронировании, пожалуйста, укажите в поле дополнительной инфор…"
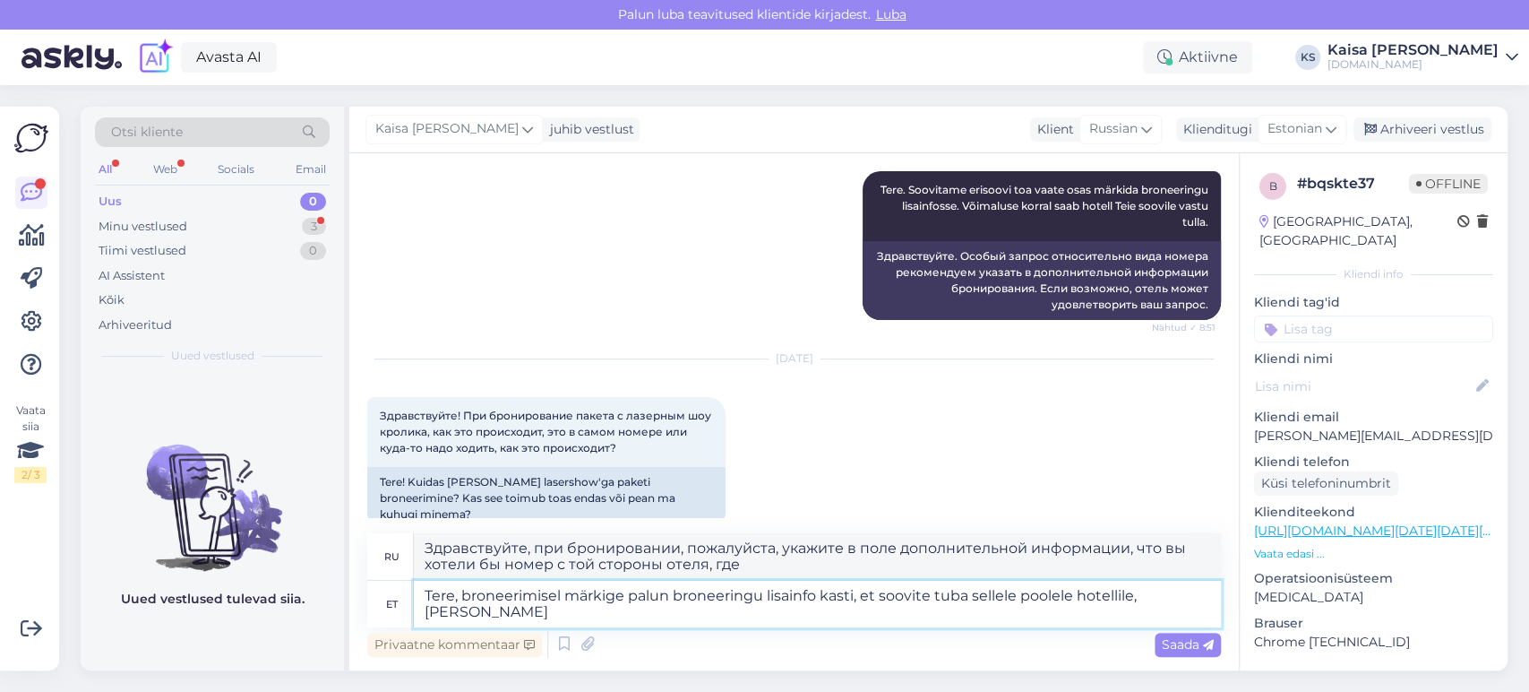
scroll to position [288, 0]
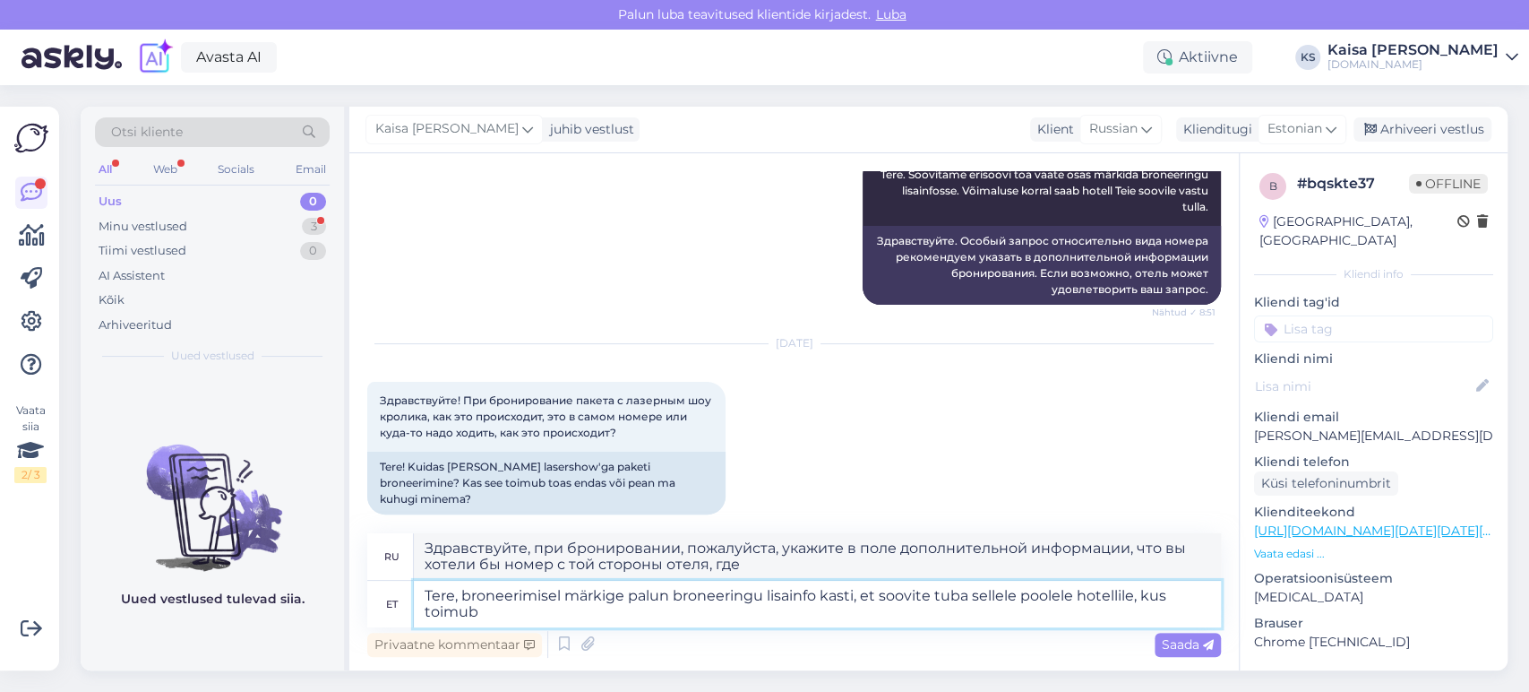
type textarea "Tere, broneerimisel märkige palun broneeringu lisainfo kasti, et soovite tuba s…"
type textarea "Здравствуйте, при бронировании, пожалуйста, укажите в поле дополнительной инфор…"
type textarea "Tere, broneerimisel märkige palun broneeringu lisainfo kasti, et soovite tuba s…"
type textarea "Здравствуйте, при бронировании, пожалуйста, укажите в поле дополнительной инфор…"
type textarea "Tere, broneerimisel märkige palun broneeringu lisainfo kasti, et soovite tuba s…"
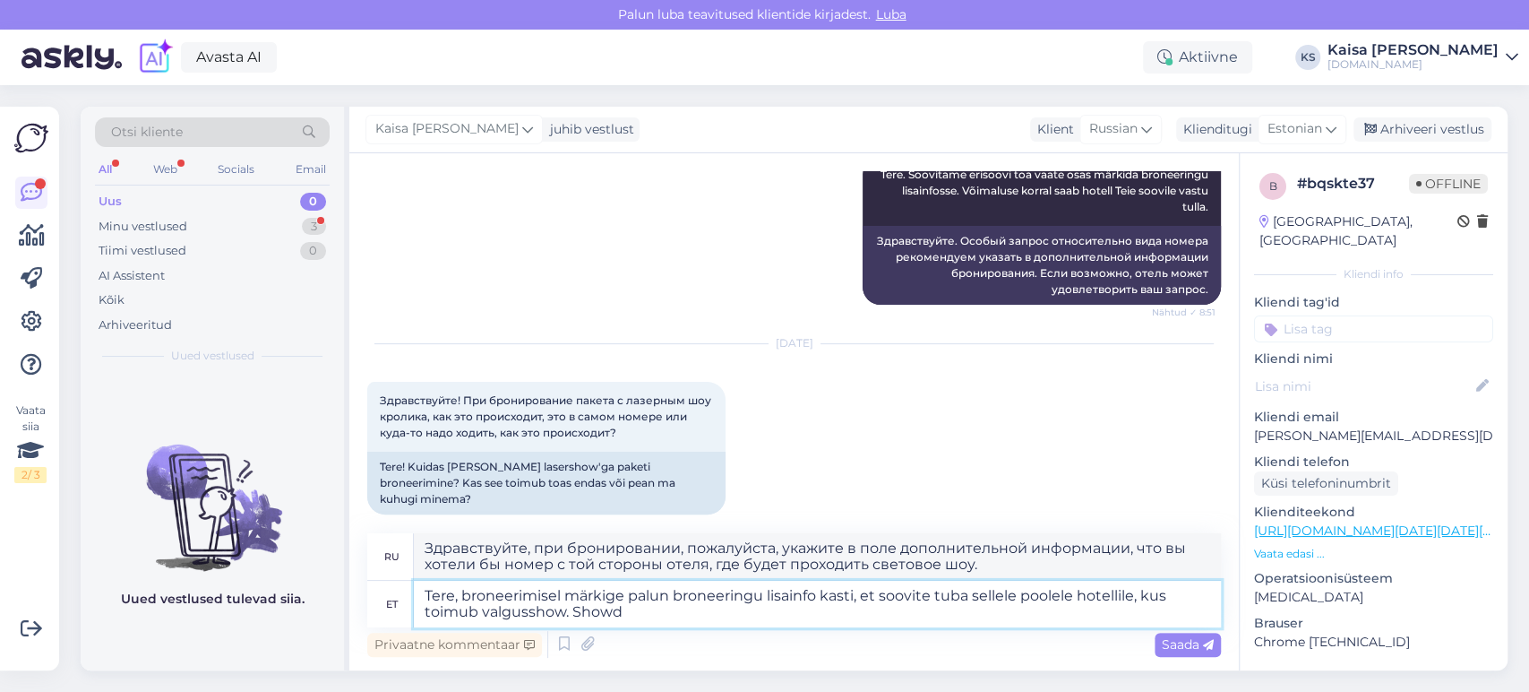
type textarea "Здравствуйте! При бронировании, пожалуйста, укажите в поле «Дополнительная инфо…"
type textarea "Tere, broneerimisel märkige palun broneeringu lisainfo kasti, et soovite tuba s…"
type textarea "Здравствуйте! При бронировании, пожалуйста, укажите в поле «Дополнительная инфо…"
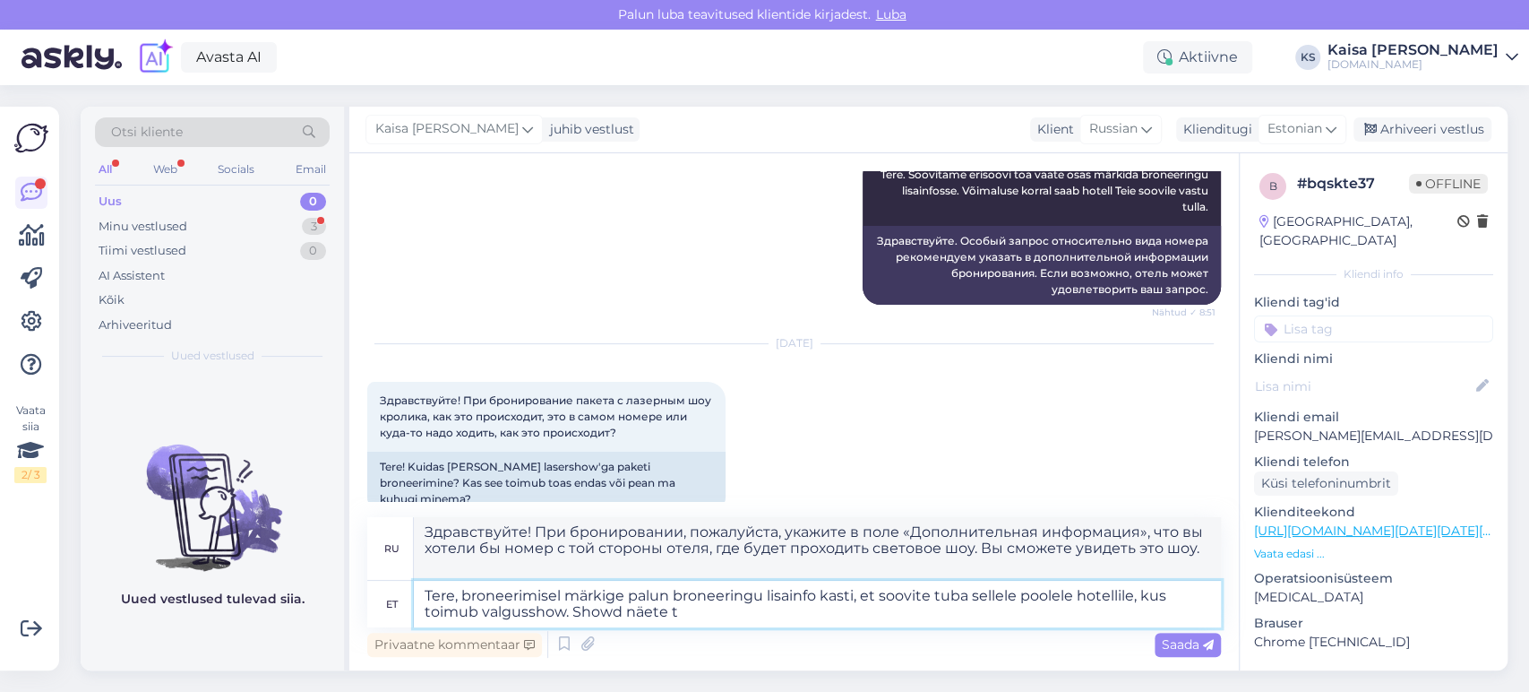
scroll to position [299, 0]
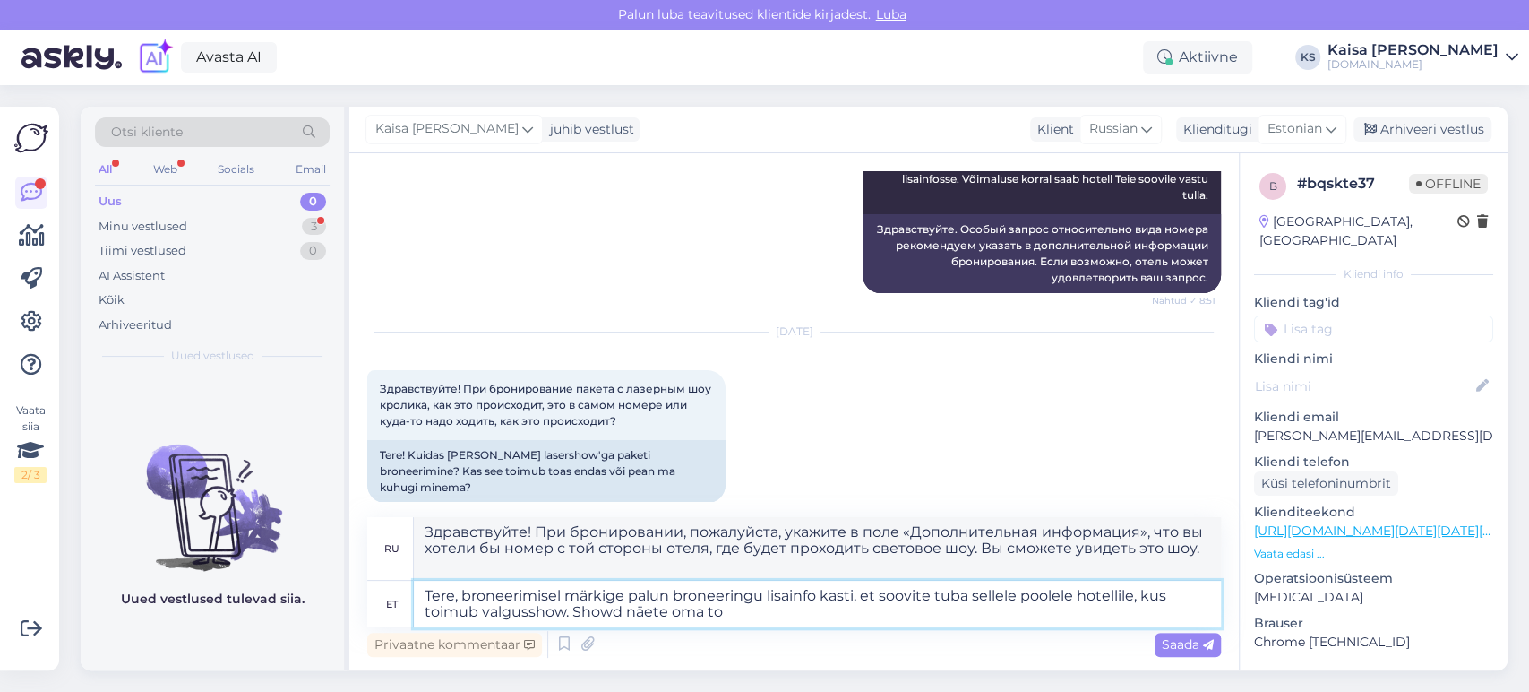
type textarea "Tere, broneerimisel märkige palun broneeringu lisainfo kasti, et soovite tuba s…"
type textarea "Здравствуйте! При бронировании, пожалуйста, укажите в поле «Дополнительная инфо…"
type textarea "Tere, broneerimisel märkige palun broneeringu lisainfo kasti, et soovite tuba s…"
type textarea "Здравствуйте! При бронировании, пожалуйста, укажите в поле «Дополнительная инфо…"
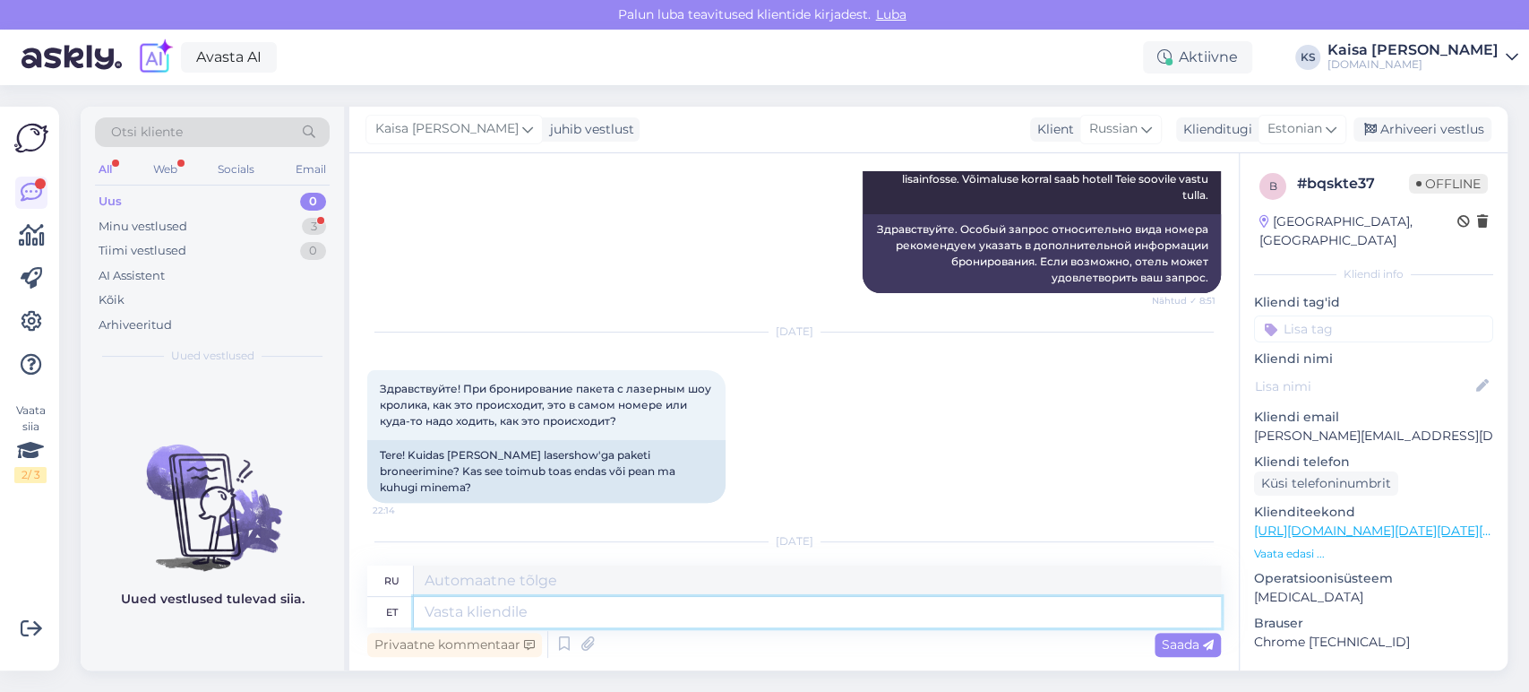
scroll to position [481, 0]
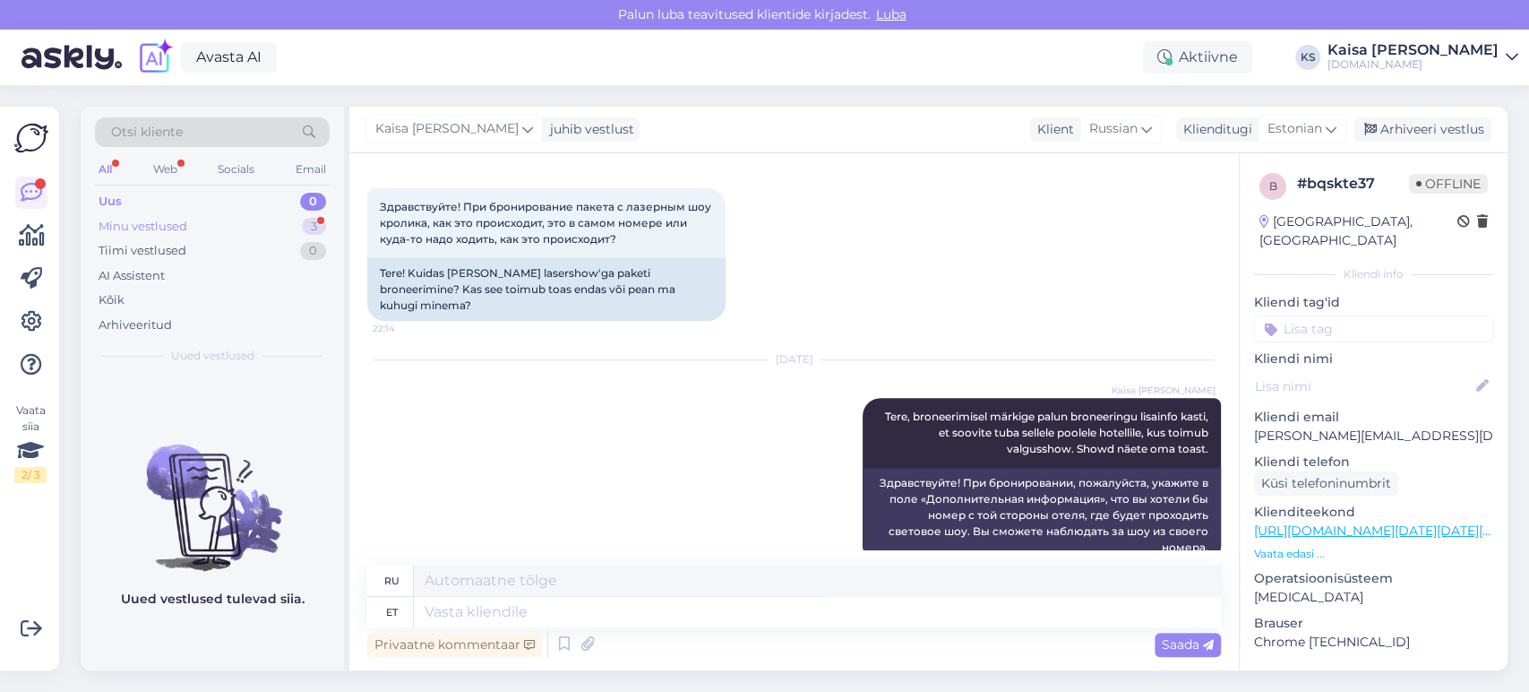
click at [308, 220] on div "3" at bounding box center [314, 227] width 24 height 18
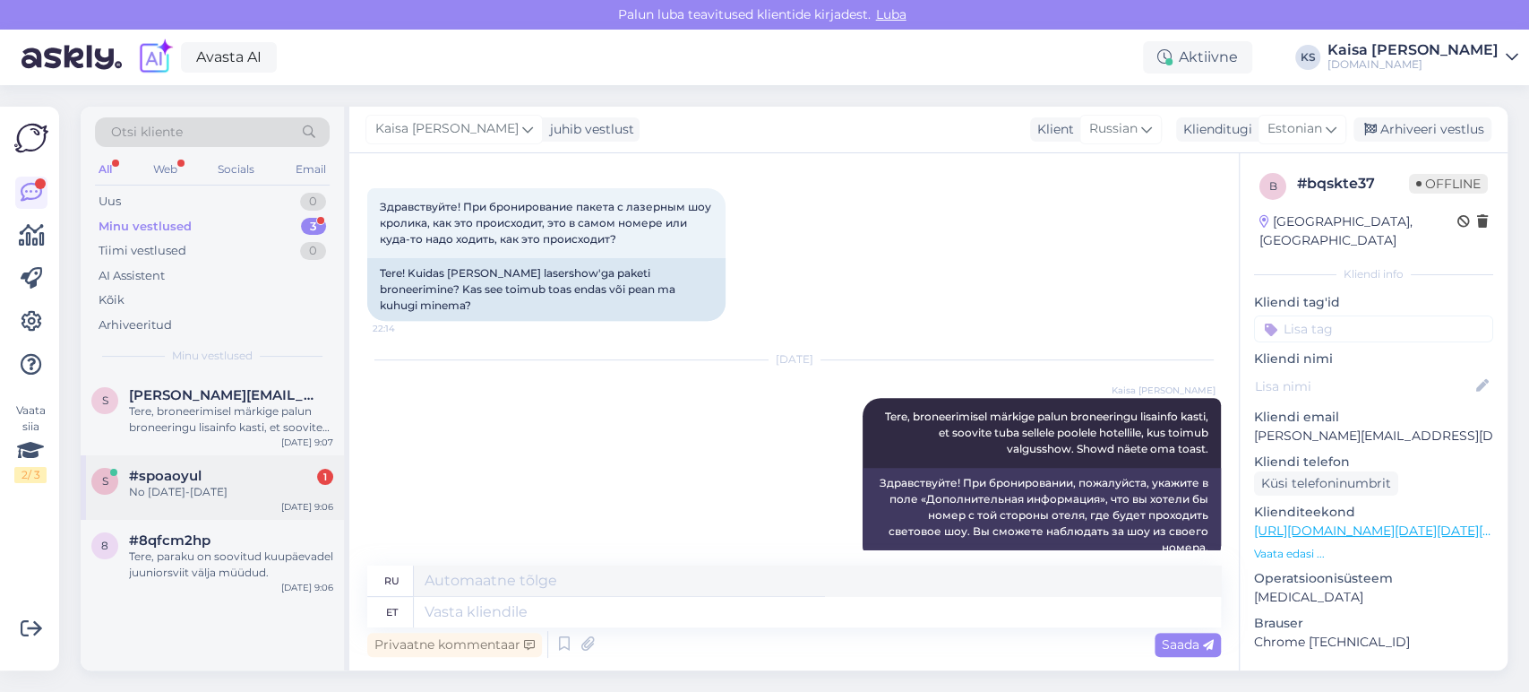
click at [203, 470] on div "#spoaoyul 1" at bounding box center [231, 476] width 204 height 16
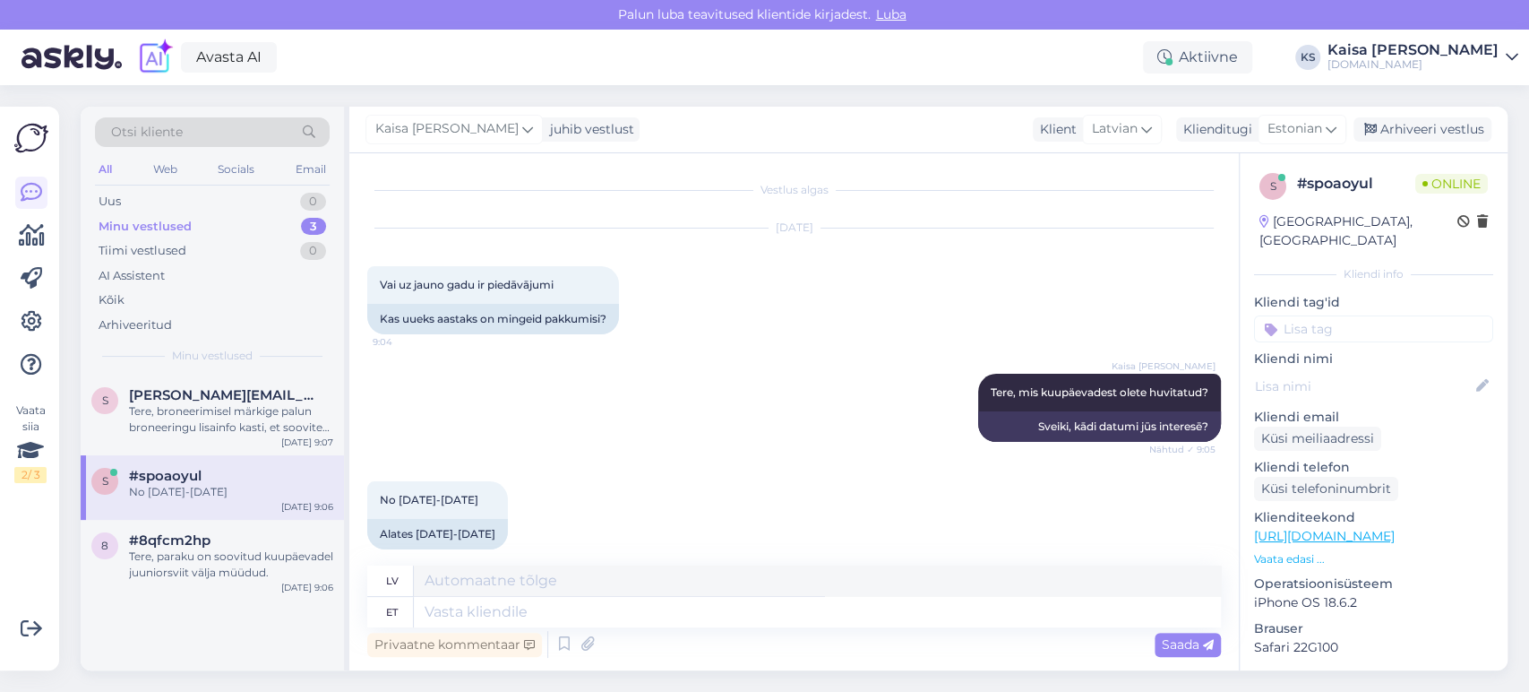
scroll to position [20, 0]
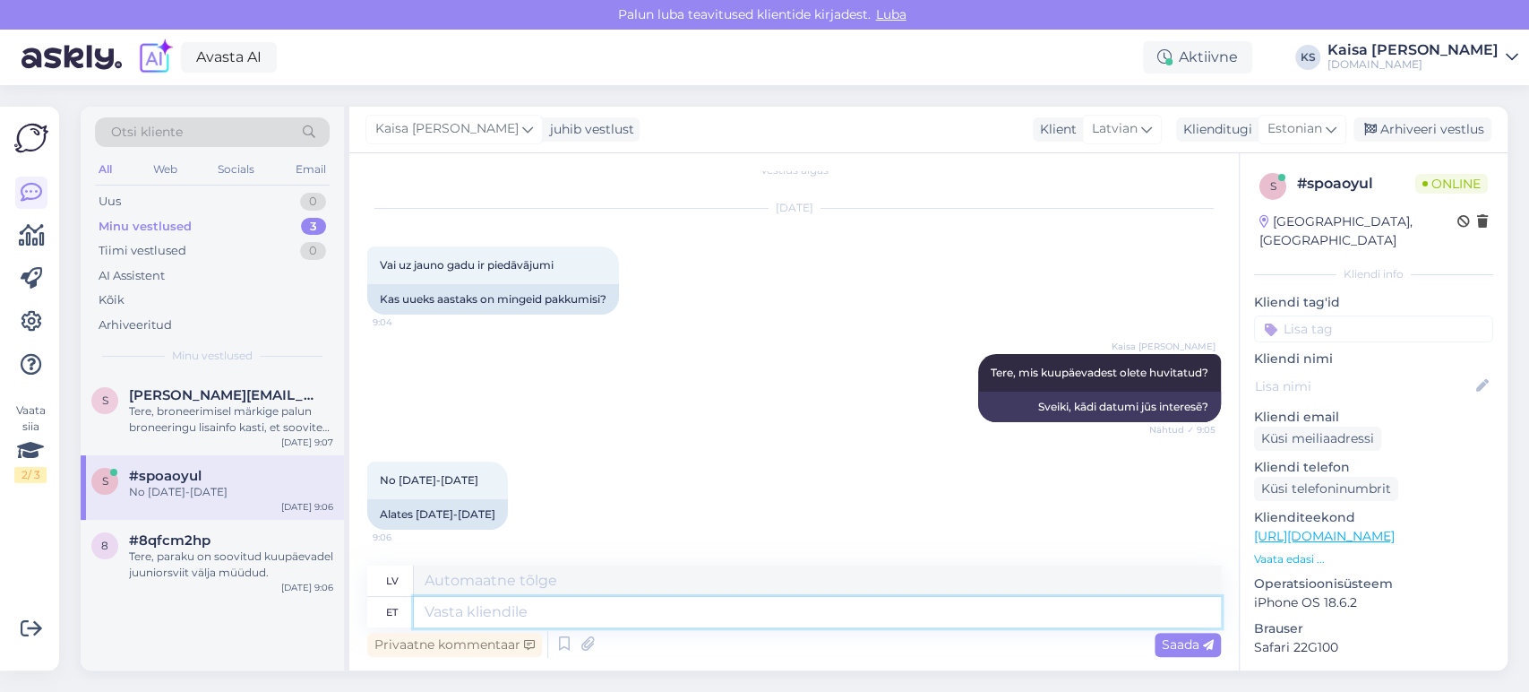
click at [640, 497] on textarea at bounding box center [817, 612] width 807 height 30
type textarea "Kõik ho"
type textarea "Visi"
type textarea "Kõik hotellis"
type textarea "Viss viesnīcā"
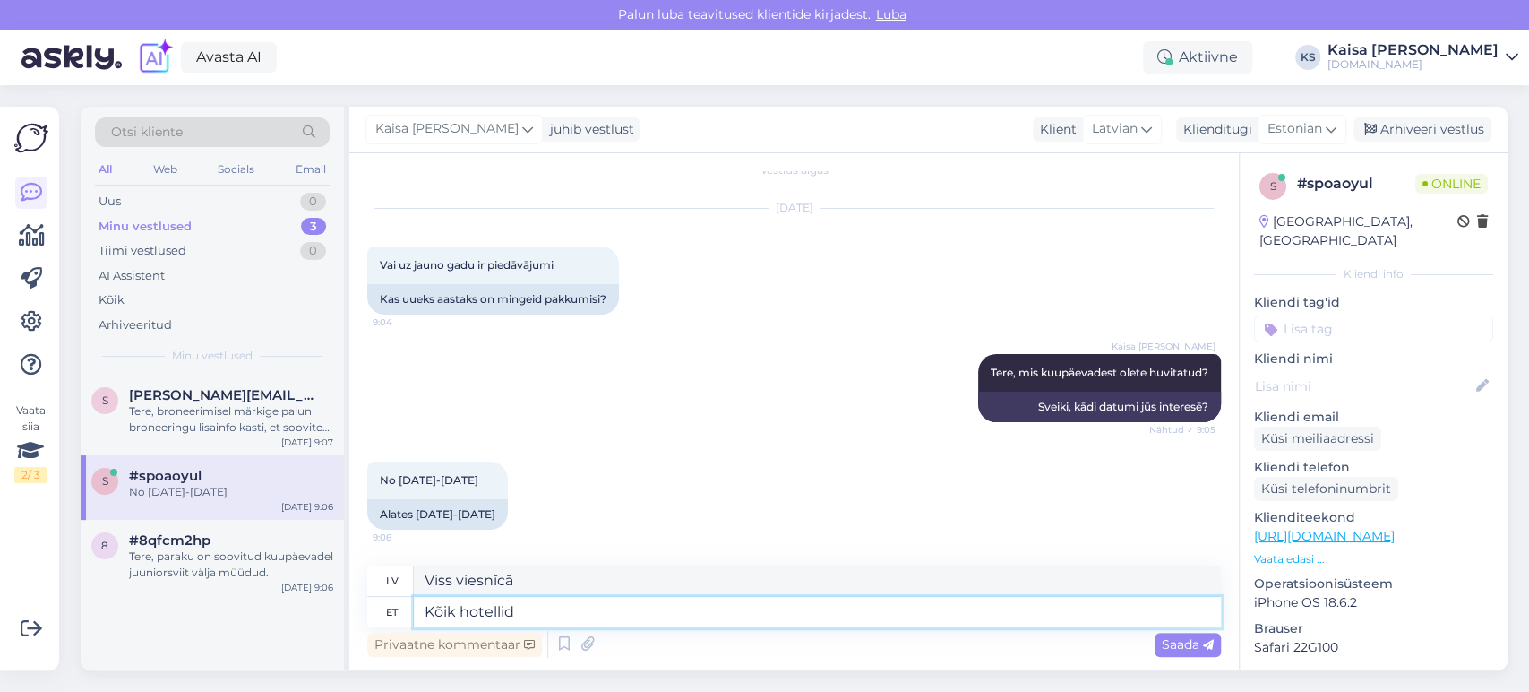
type textarea "Kõik hotellid e"
type textarea "Visas viesnīcas"
type textarea "Kõik hotellid ei ol"
type textarea "Ne visas viesnīcas"
type textarea "Kõik hotellid ei ole"
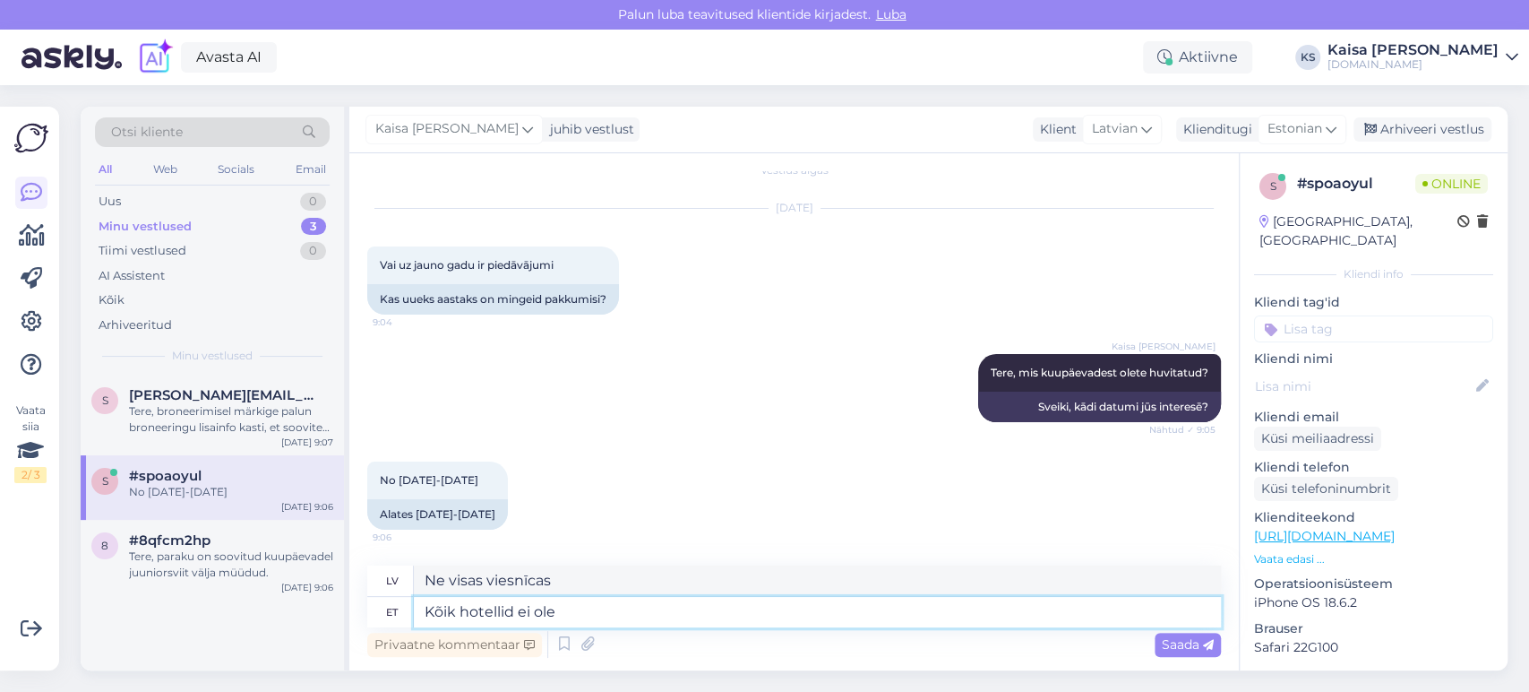
type textarea "Ne visas viesnīcas ir"
type textarea "Kõik hotellid ei ole veel a"
type textarea "Ne visas viesnīcas vēl ir pieejamas"
type textarea "Kõik hotellid ei ole veel aastavahetuspakette l"
type textarea "Ne visās viesnīcās vēl ir Jaungada paketes"
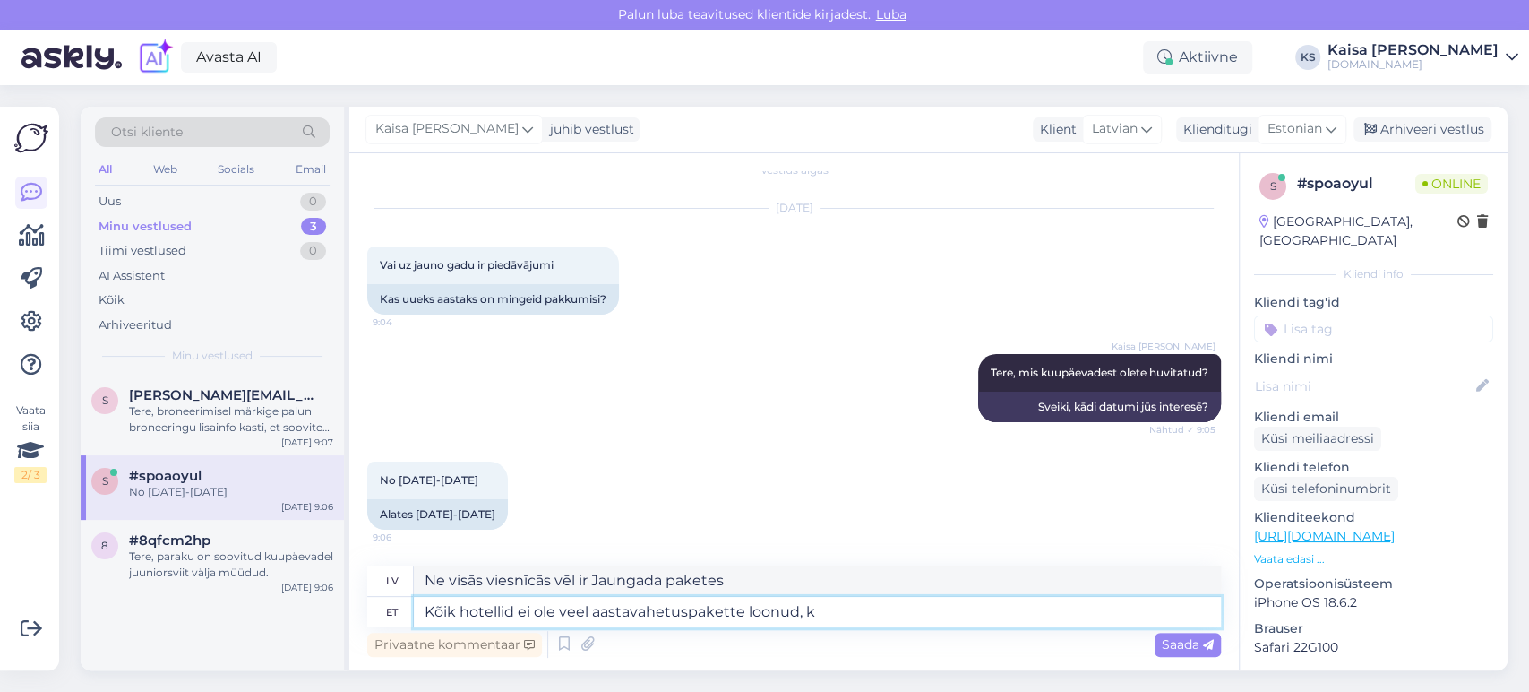
type textarea "Kõik hotellid ei ole veel aastavahetuspakette loonud, ku"
type textarea "Ne visas viesnīcas vēl ir izveidojušas Jaungada paketes."
type textarea "Kõik hotellid ei ole veel aastavahetuspakette loonud, kuid"
type textarea "Ne visas viesnīcas vēl ir izveidojušas Jaungada vakara paketes, bet"
type textarea "Kõik hotellid ei ole veel aastavahetuspakette loonud, kuid tavapaketid le"
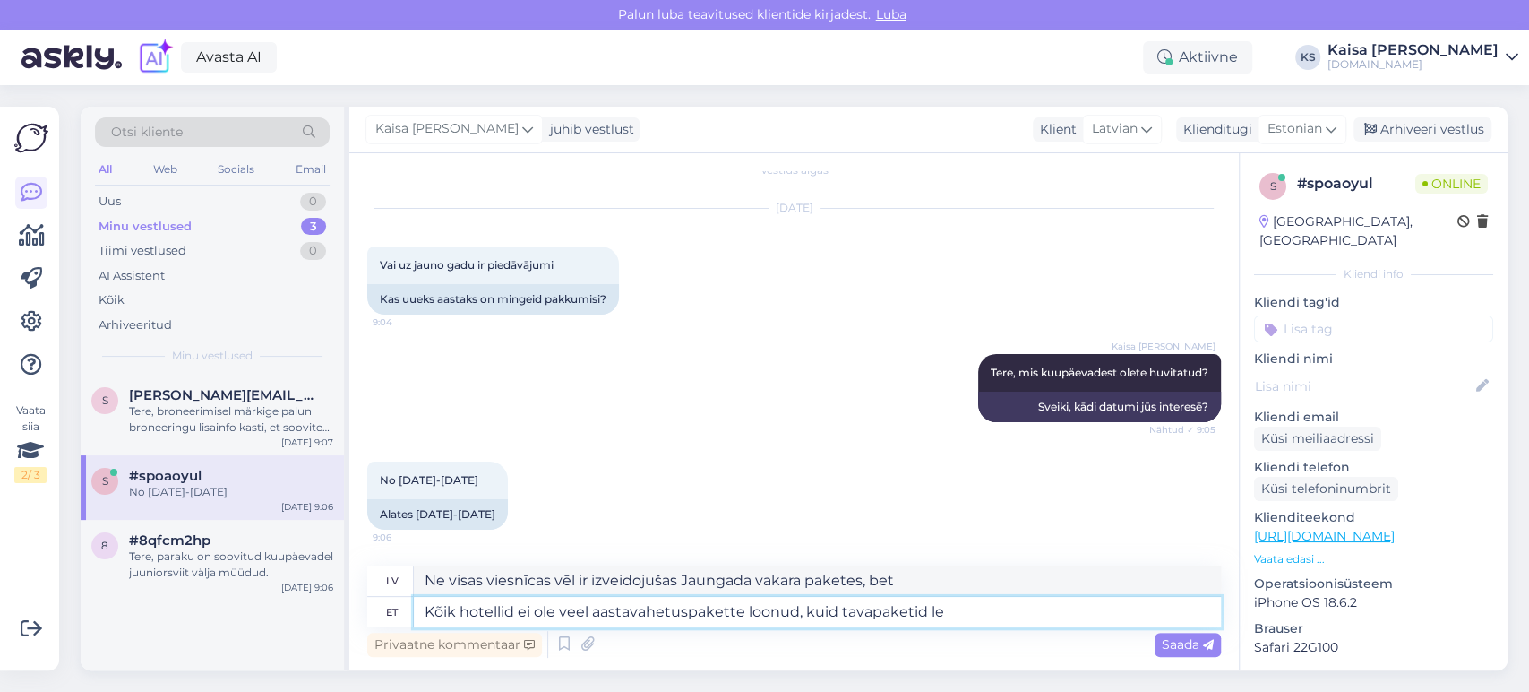
type textarea "Ne visas viesnīcas vēl ir izveidojušas Jaungada paketes, bet regulāras paketes"
type textarea "Kõik hotellid ei ole veel aastavahetuspakette loonud, kuid tavapaketid leiate"
type textarea "Ne visas viesnīcas vēl ir izveidojušas Jaungada vakara paketes, taču jūs varat …"
type textarea "Kõik hotellid ei ole veel aastavahetuspakette loonud, kuid tavapake"
type textarea "Ne visas viesnīcas vēl ir izveidojušas Jaungada vakara paketes, bet regulāras p…"
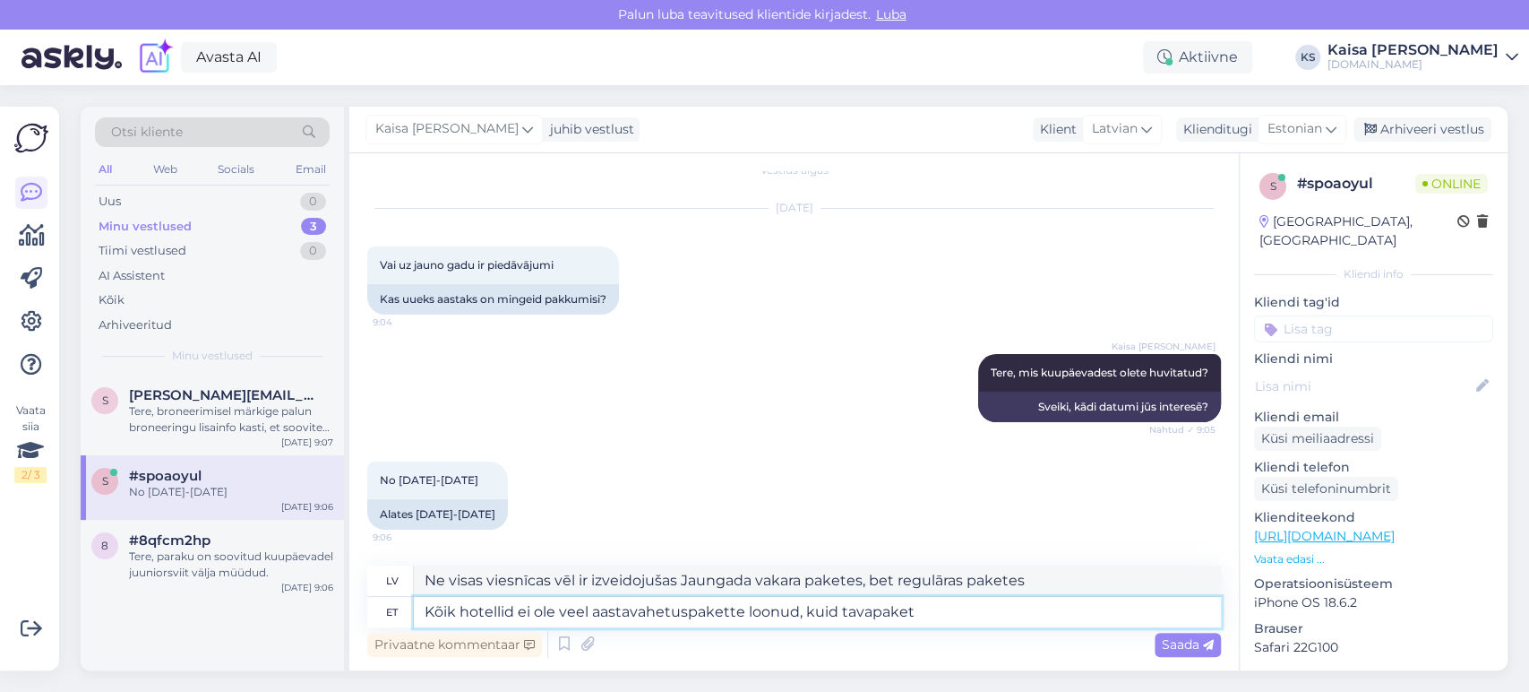
type textarea "Kõik hotellid ei ole veel aastavahetuspakette loonud, kuid tavapaketi"
type textarea "Ne visas viesnīcas vēl ir izveidojušas Jaungada vakara paketes, taču standarta …"
type textarea "Kõik hotellid ei ole veel aastavahetuspakette loonud, kuid tavapaketid lei"
type textarea "Ne visas viesnīcas vēl ir izveidojušas Jaungada paketes, bet regulāras paketes"
type textarea "Kõik hotellid ei ole veel aastavahetuspakette loonud, kuid tavapaketid leiate s"
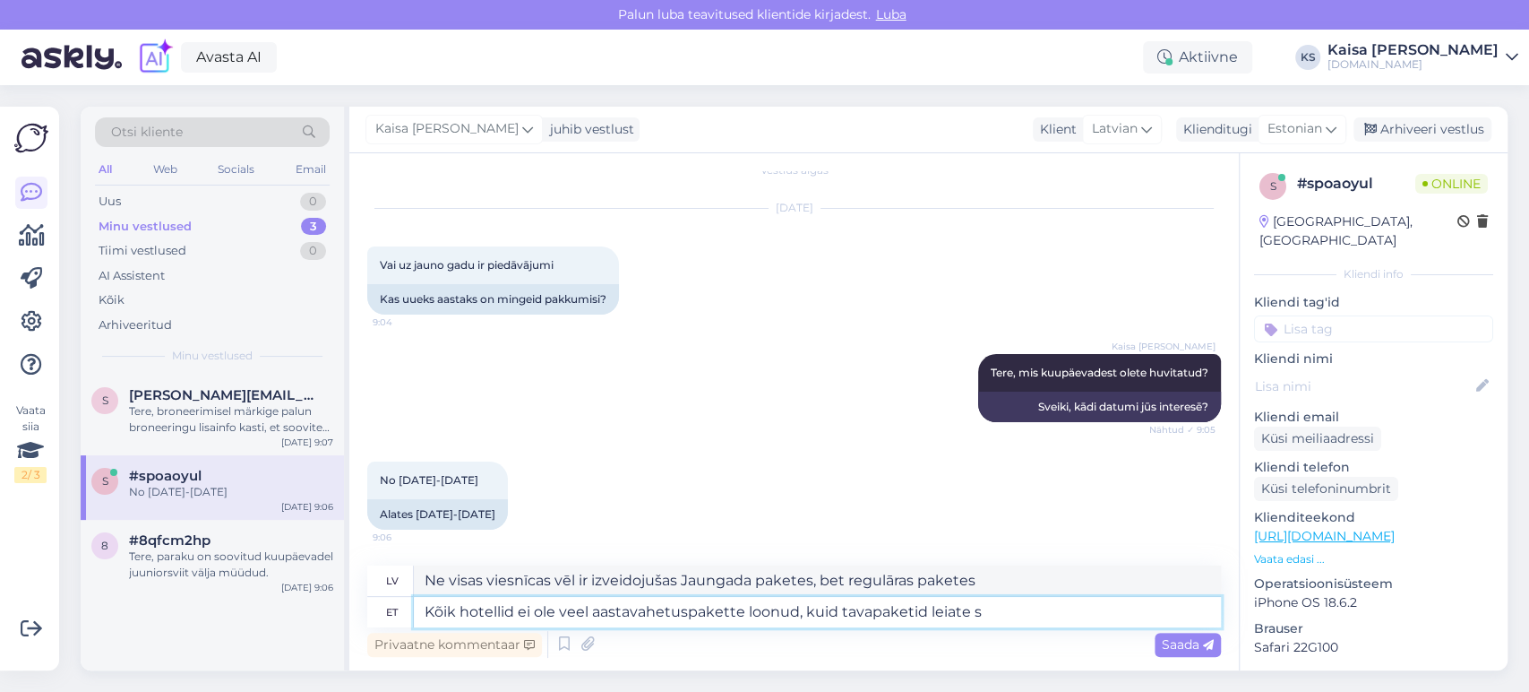
type textarea "Ne visas viesnīcas vēl ir izveidojušas Jaungada vakara paketes, taču jūs varat …"
paste textarea "[URL][DOMAIN_NAME][DATE][DATE]"
type textarea "Kõik hotellid ei ole veel aastavahetuspakette loonud, kuid tavapaketid leiate s…"
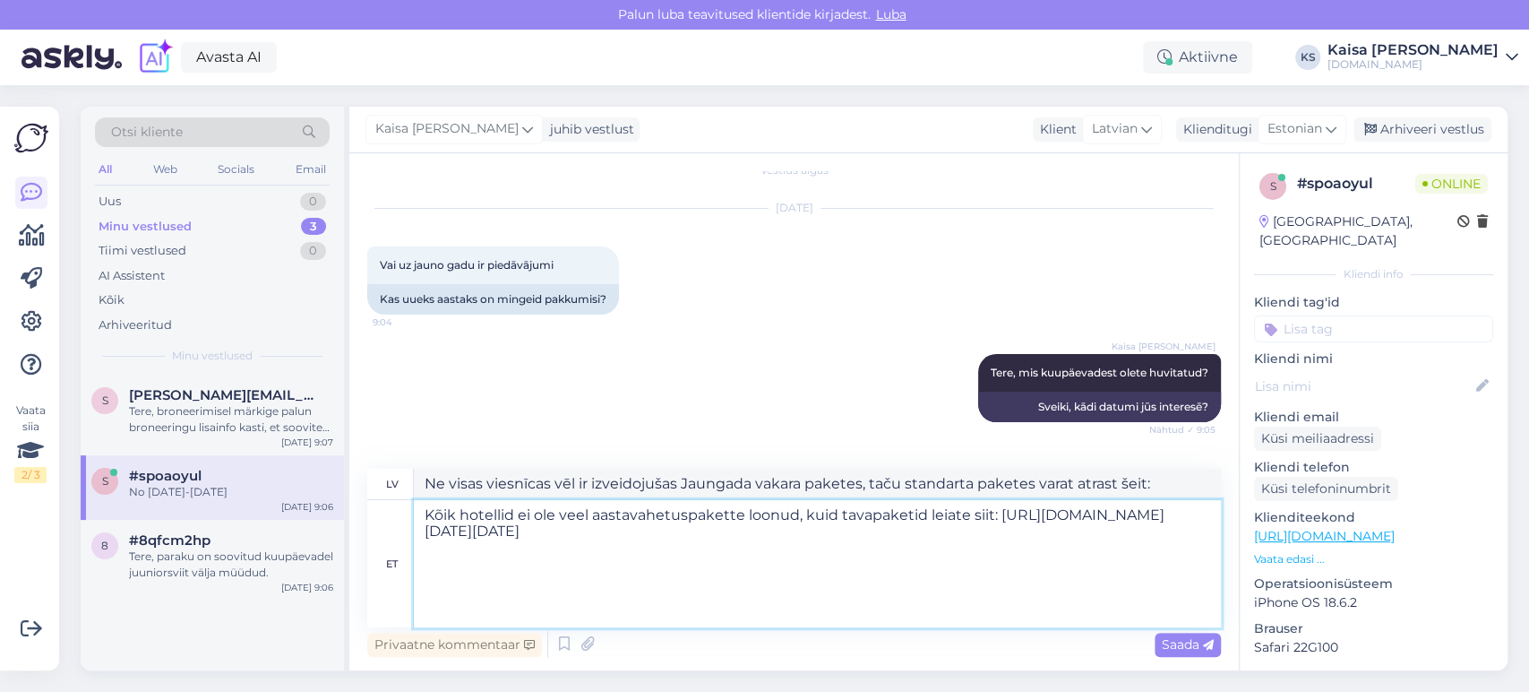
type textarea "Ne visas viesnīcas vēl ir izveidojušas Jaungada vakara paketes, taču regulāras …"
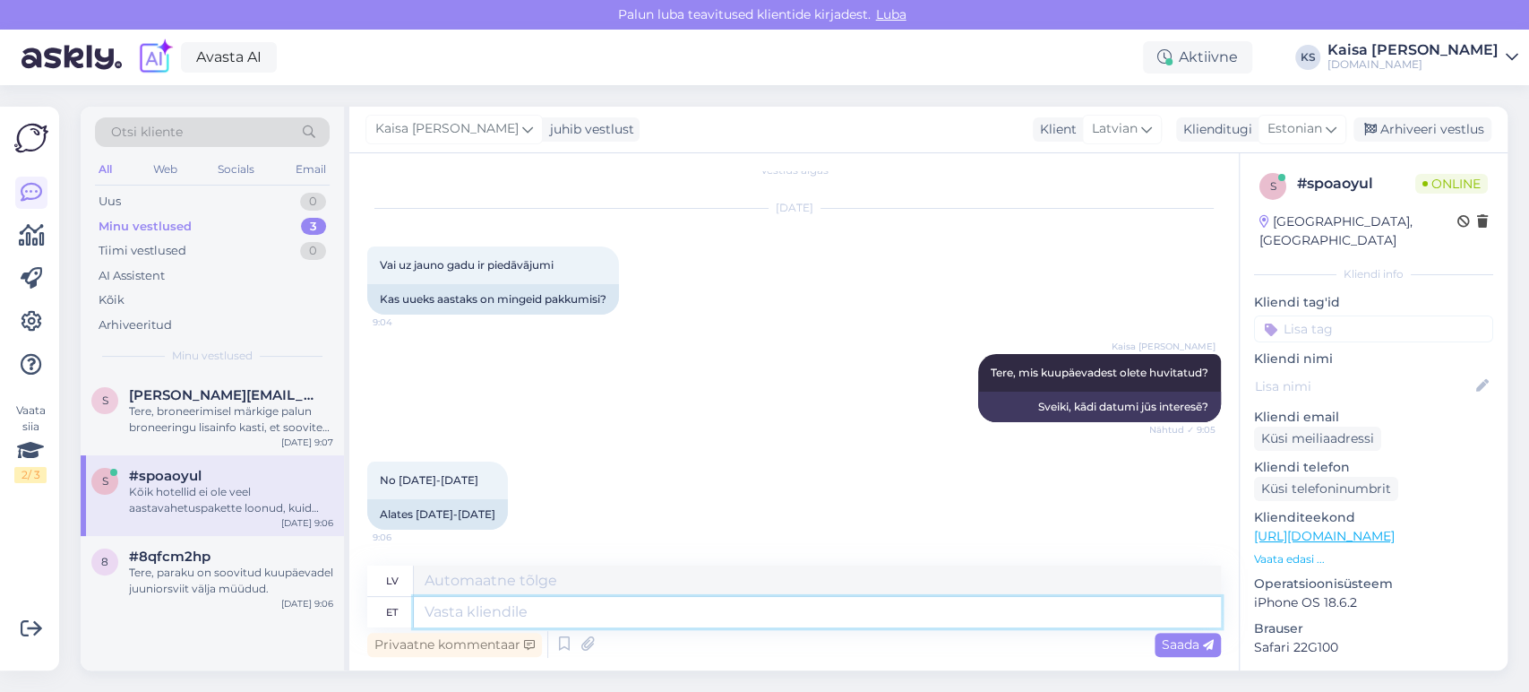
scroll to position [481, 0]
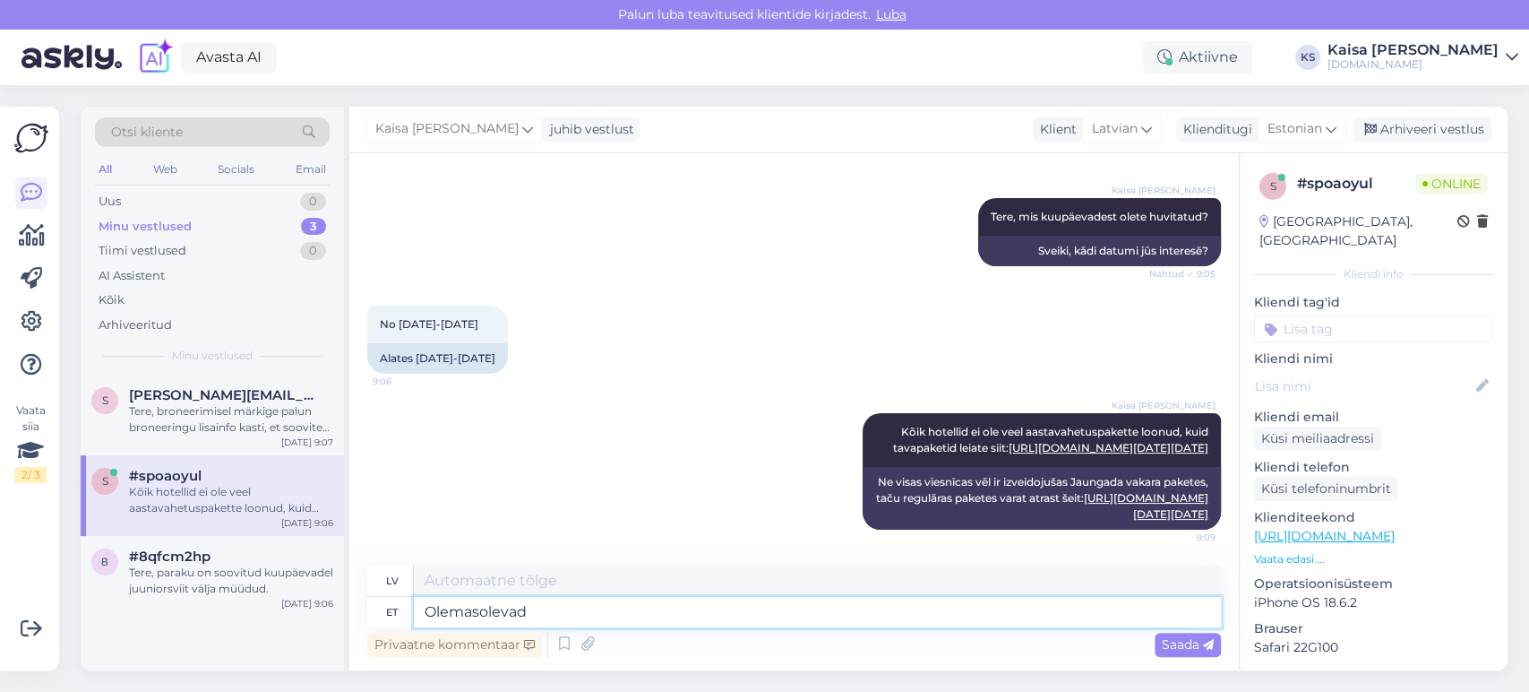
type textarea "Olemasolevad"
type textarea "Esošie"
type textarea "Olemasolevad aastavahetuspaketid siit"
type textarea "[PERSON_NAME] vakara piedāvājumi"
type textarea "Olemasolevad aastavahetuspaketid siit:"
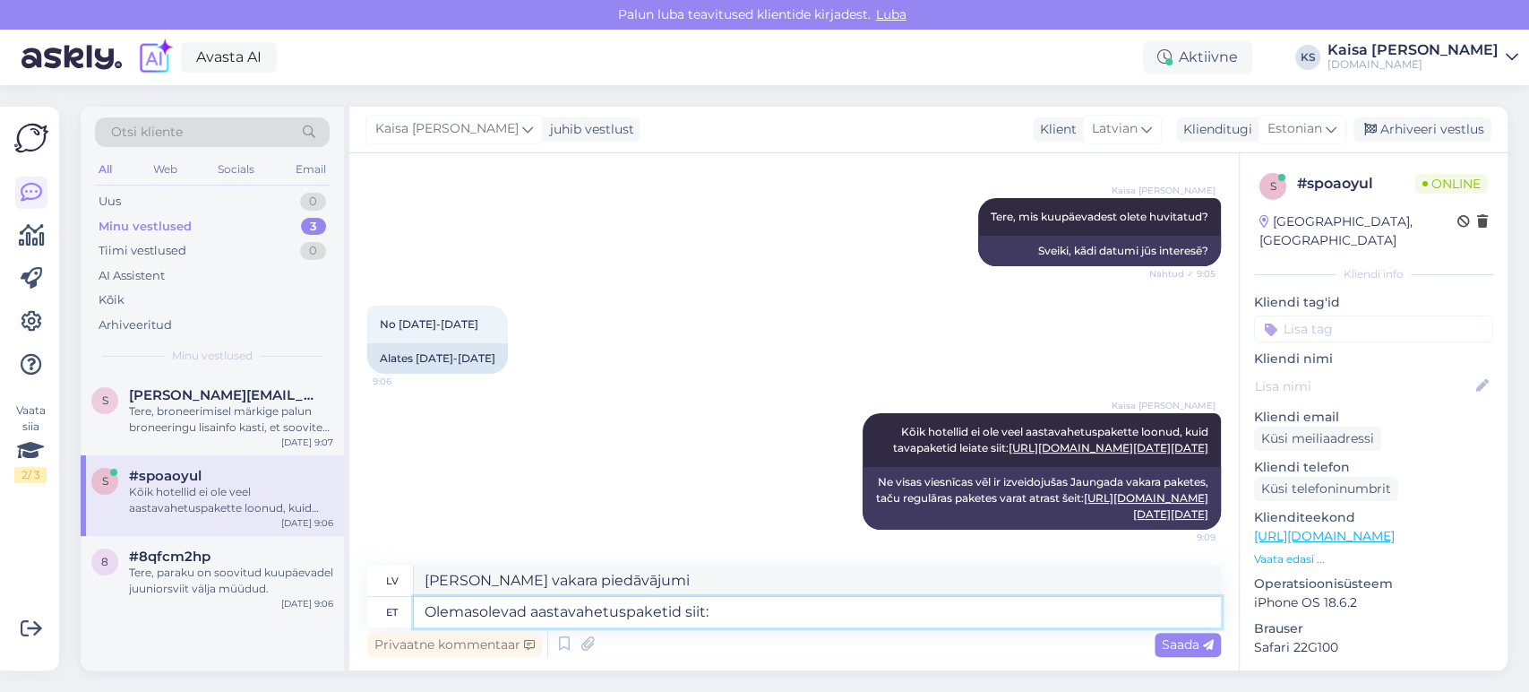
type textarea "Jaungada svētku paketes pieejamas šeit:"
paste textarea "[URL][DOMAIN_NAME][DATE][DATE]"
type textarea "Olemasolevad aastavahetuspaketid siit: [URL][DOMAIN_NAME][DATE][DATE]"
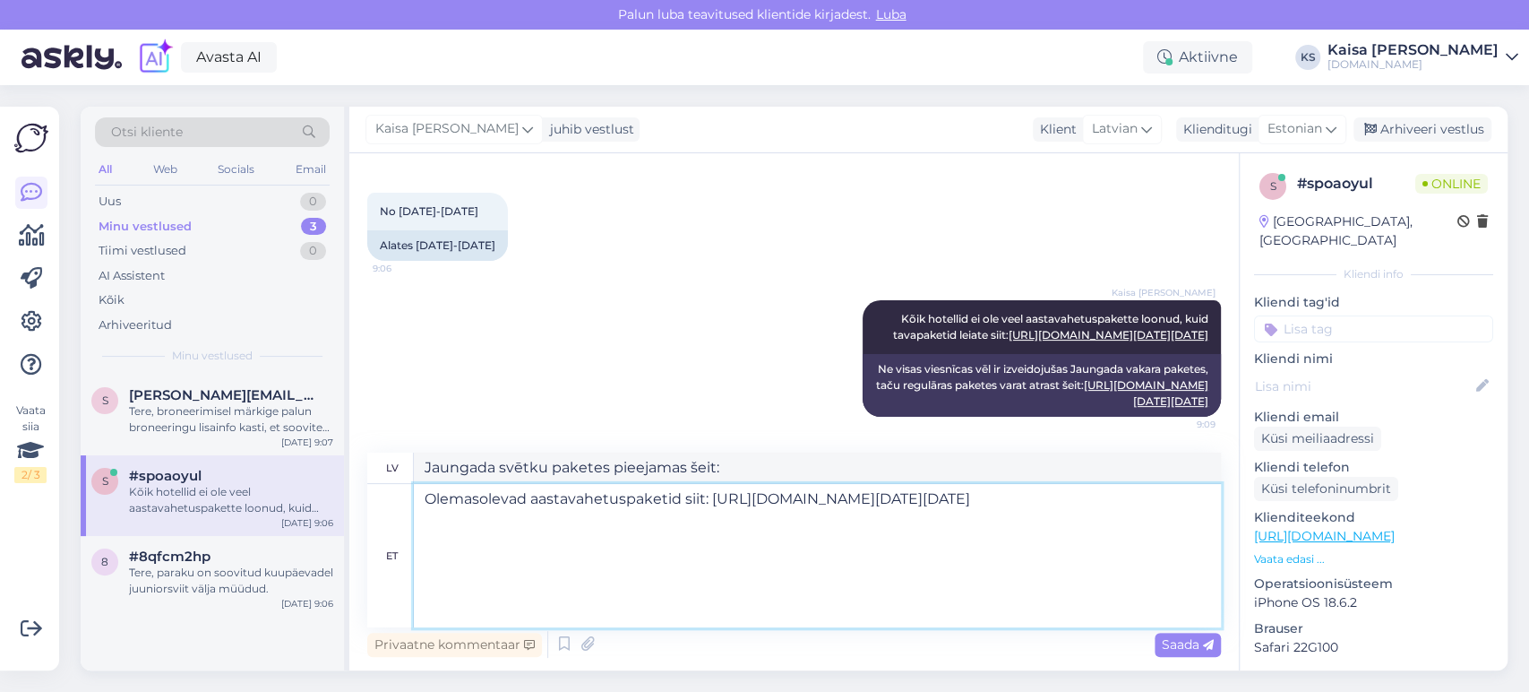
type textarea "Pieejamās Jaungada vakara paketes šeit: [URL][DOMAIN_NAME][DATE][DATE]"
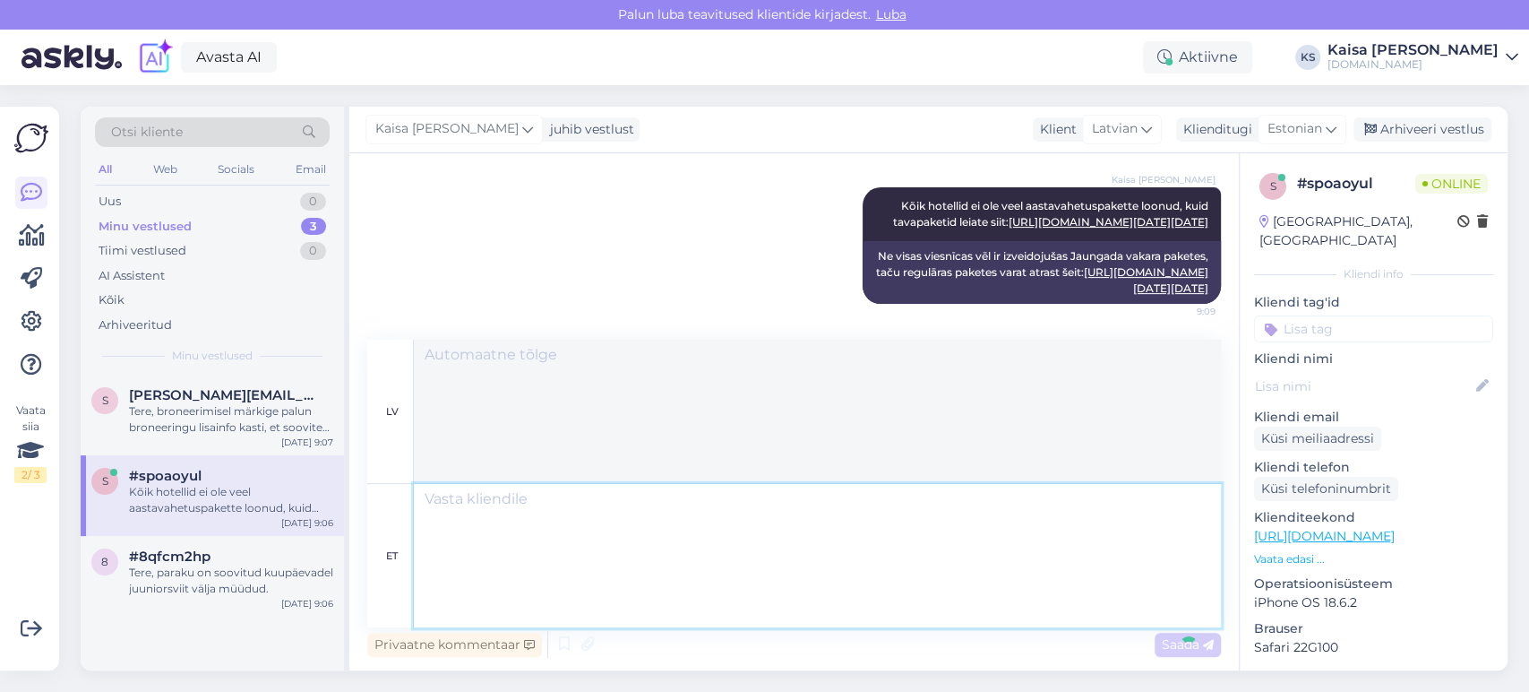
scroll to position [976, 0]
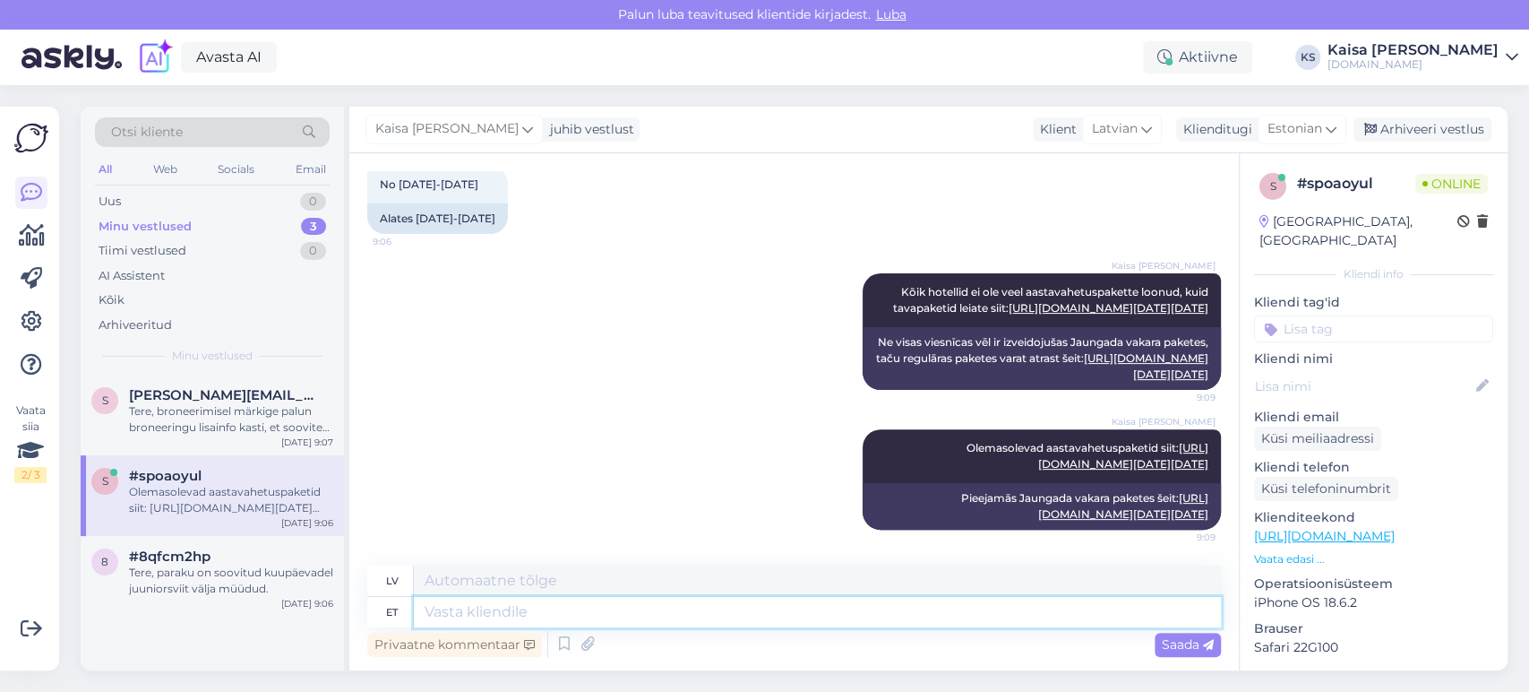
type textarea "N"
type textarea "Paraku on"
type textarea "Diemžēl"
type textarea "Paraku on t"
type textarea "Diemžēl tā ir"
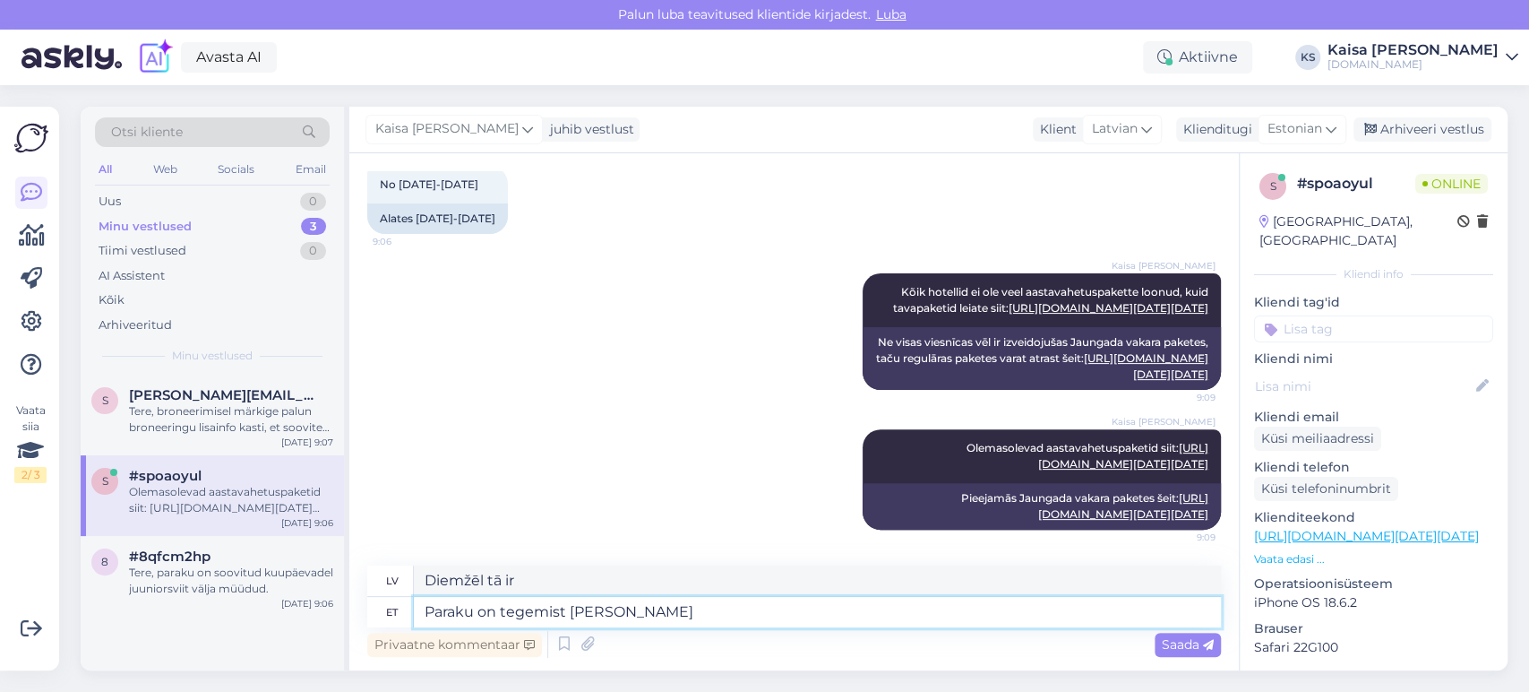
type textarea "Paraku on tegemist [PERSON_NAME] 1"
type textarea "Diemžēl tā ir taisnība."
type textarea "Paraku on tegemist [PERSON_NAME] 1-öiste pak"
type textarea "Diemžēl tā ir vienas nakts uzturēšanās."
type textarea "Paraku on tegemist [PERSON_NAME] 1-öiste pakettidega, ku"
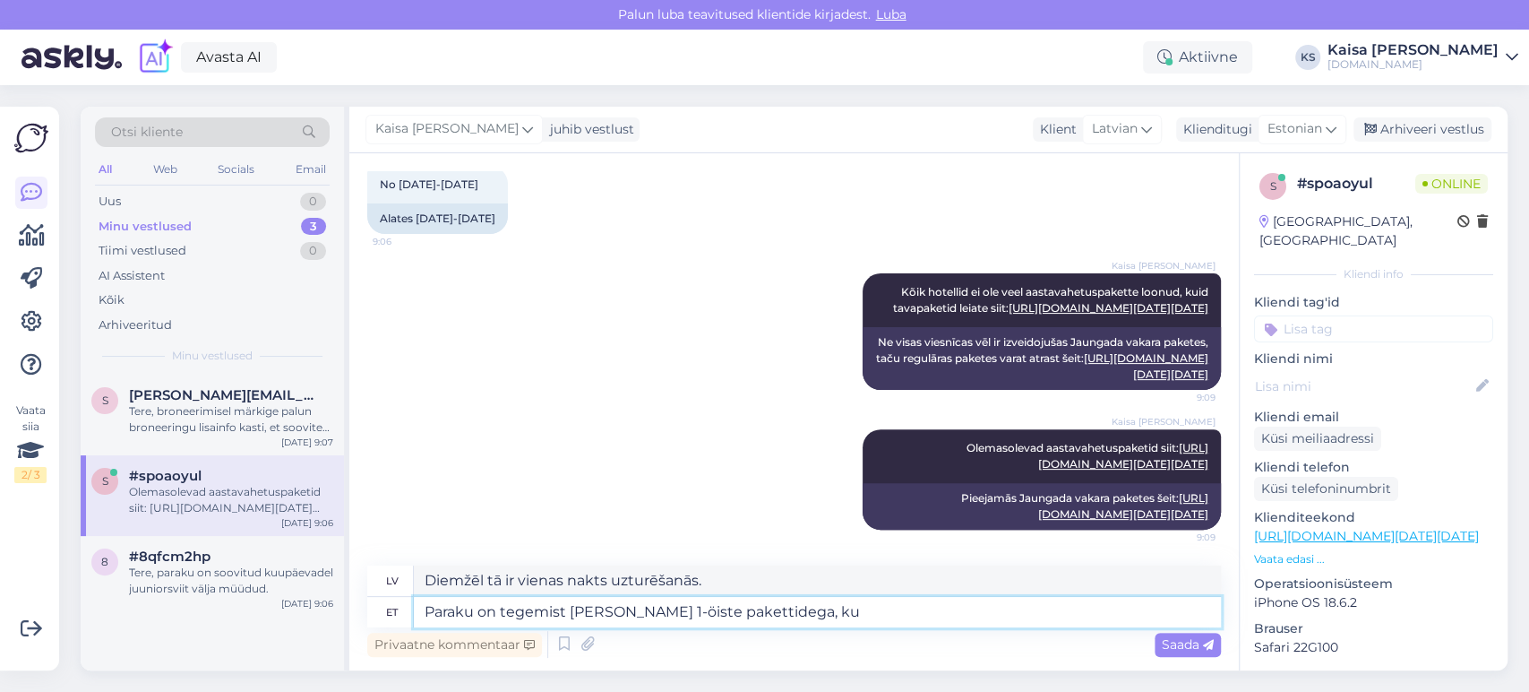
type textarea "Diemžēl šīs ir vienas nakts paketes,"
type textarea "Paraku on tegemist [PERSON_NAME] 1-öiste pakettidega, kuid tei"
type textarea "Diemžēl šīs ir vienas nakts paketes, bet"
type textarea "Paraku on tegemist [PERSON_NAME] 1-öiste pakettidega, kuid teise ö"
type textarea "Diemžēl šīs ir vienas nakts paketes, bet otrajai"
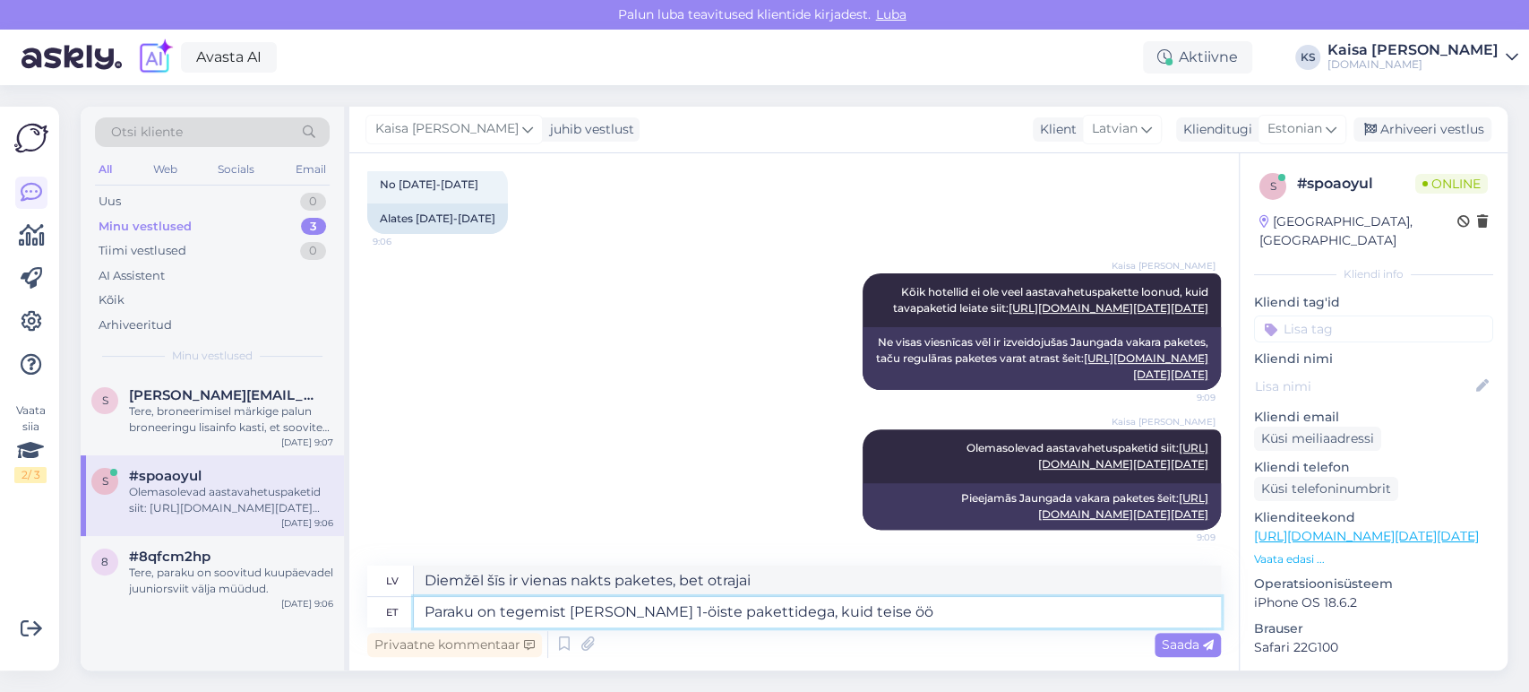
type textarea "Paraku on tegemist [PERSON_NAME] 1-öiste pakettidega, kuid teise öö s"
type textarea "Diemžēl šīs ir vienas nakts paketes, bet otrā nakts"
type textarea "Paraku on tegemist [PERSON_NAME] 1-öiste pakettidega, kuid teise öö saate"
type textarea "Diemžēl šīs ir vienas nakts paketes, bet jūs varat saņemt otro nakti."
type textarea "Paraku on tegemist [PERSON_NAME] 1-öiste pakettidega, kuid teise öö saate vasta…"
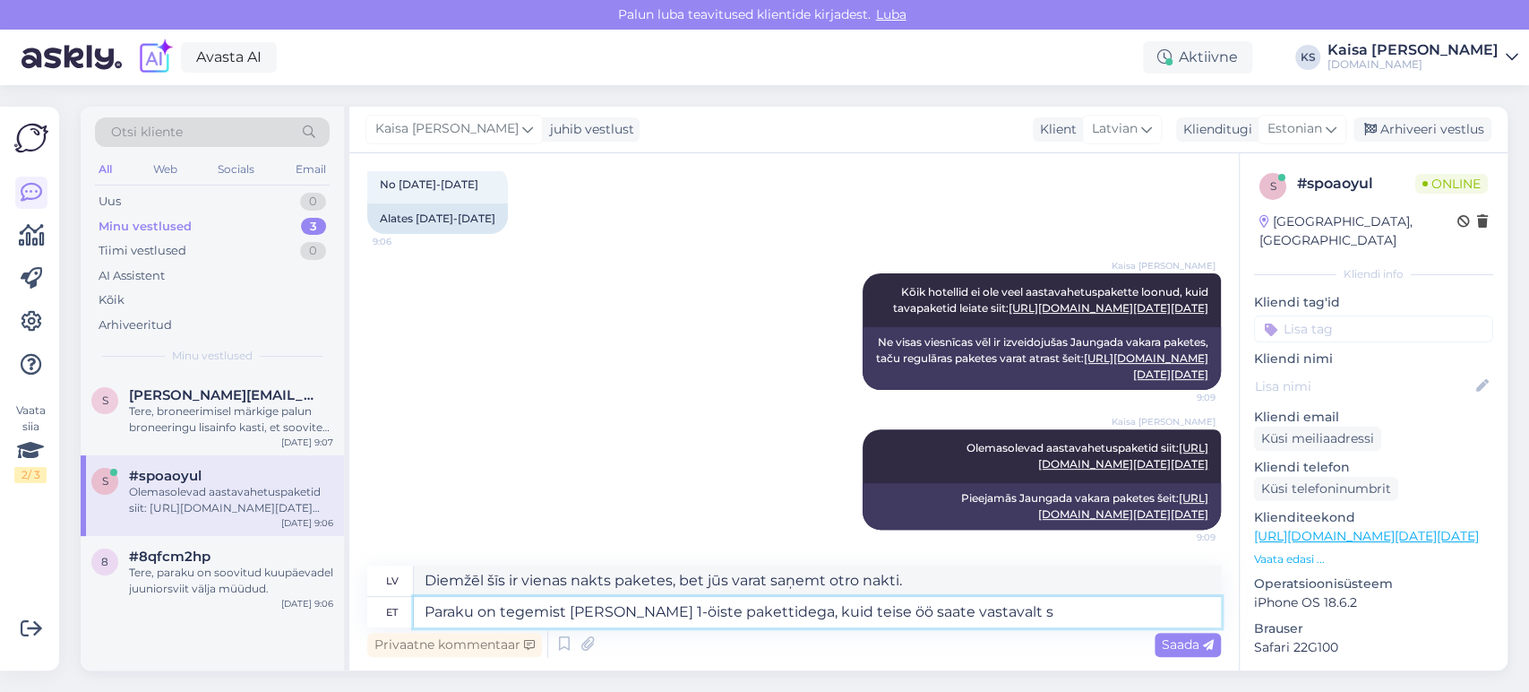
type textarea "Diemžēl šīs ir vienas nakts paketes, bet attiecīgi var saņemt arī otro nakti."
type textarea "Paraku on tegemist [PERSON_NAME] 1-öiste pakettidega, kuid teise öö saate vasta…"
type textarea "Diemžēl šīs ir vienas nakts paketes, bet jūs varat saņemt otru nakti atkarībā n…"
type textarea "Paraku on tegemist [PERSON_NAME] 1-öiste pakettidega, kuid teise öö saate vasta…"
type textarea "Diemžēl šīs ir vienas nakts paketes, taču jūs varat saņemt parasto paketi otraj…"
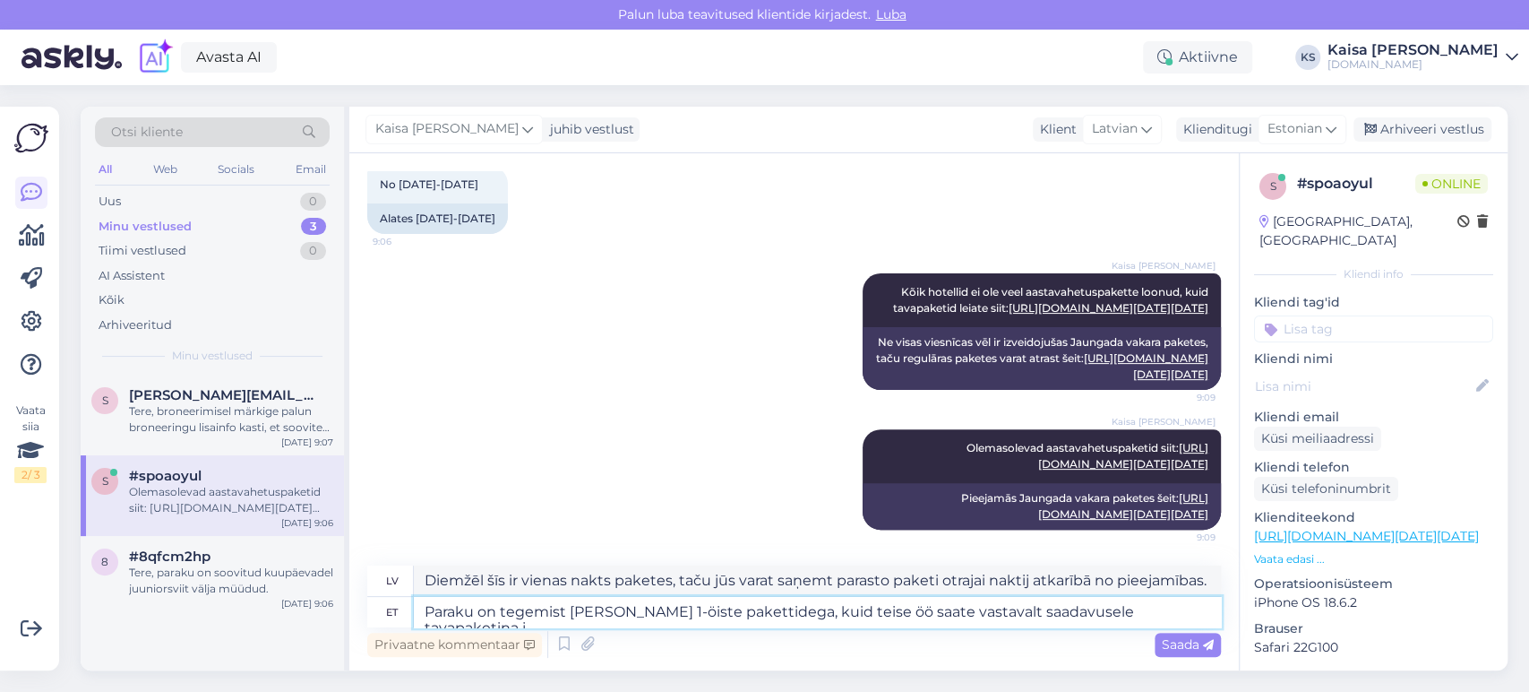
type textarea "Paraku on tegemist [PERSON_NAME] 1-öiste pakettidega, kuid teise öö saate vasta…"
type textarea "Diemžēl šīs ir vienas nakts paketes, bet otro nakti var saņemt kā parastu paket…"
type textarea "Paraku on tegemist [PERSON_NAME] 1-öiste pakettidega, kuid teise öö saate vasta…"
type textarea "Diemžēl šīs ir vienas nakts paketes, taču jūs varat pievienot otru [PERSON_NAME…"
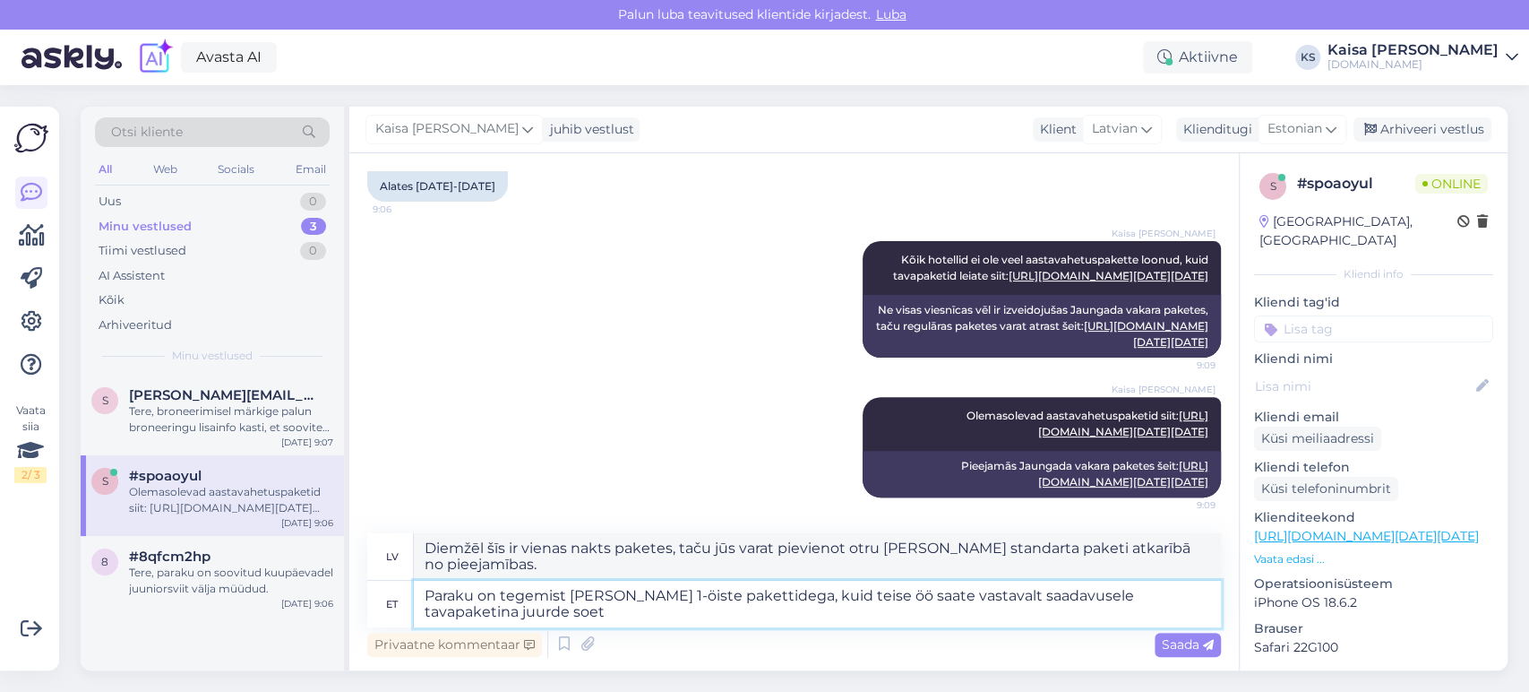
scroll to position [1008, 0]
type textarea "Paraku on tegemist [PERSON_NAME] 1-öiste pakettidega, kuid teise öö saate vasta…"
type textarea "Diemžēl šīs ir vienas nakts paketes, taču jūs varat iegādāties otro [PERSON_NAM…"
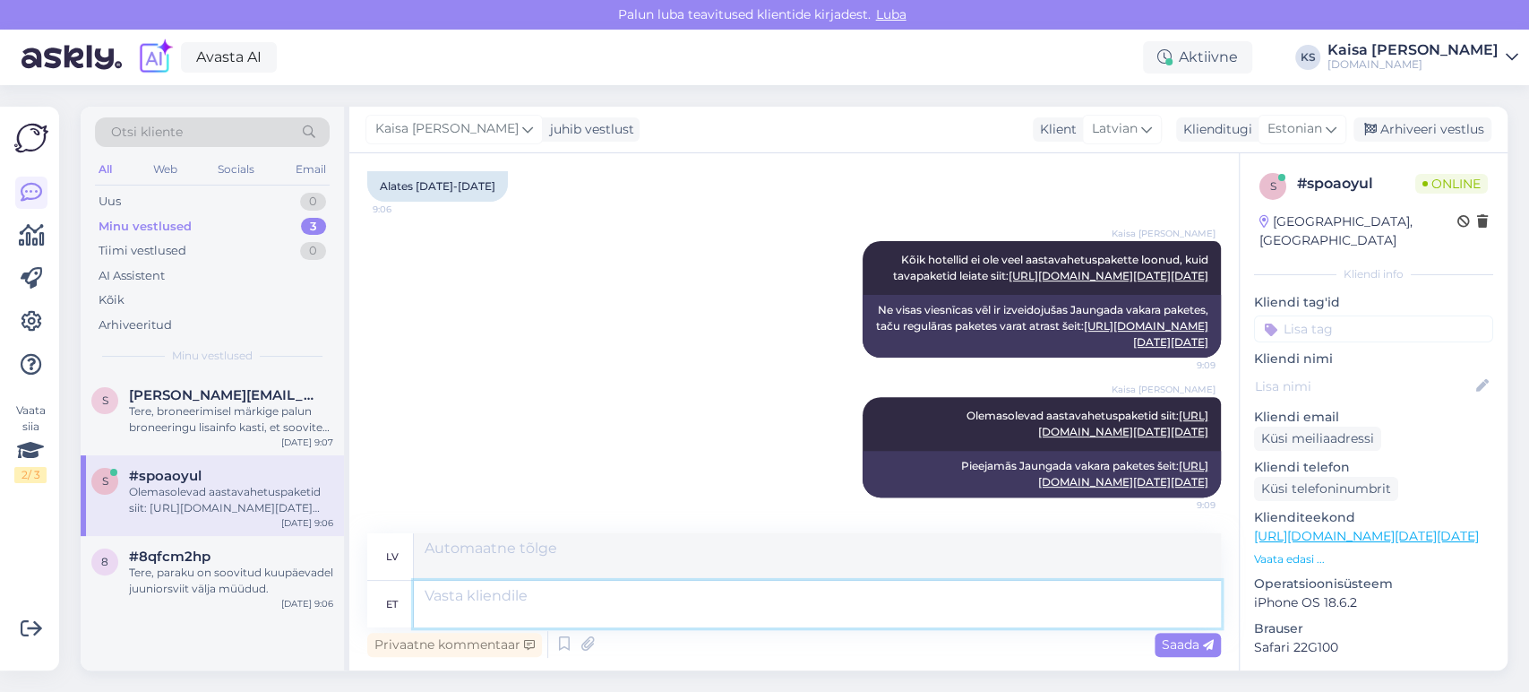
scroll to position [1116, 0]
